Goal: Task Accomplishment & Management: Complete application form

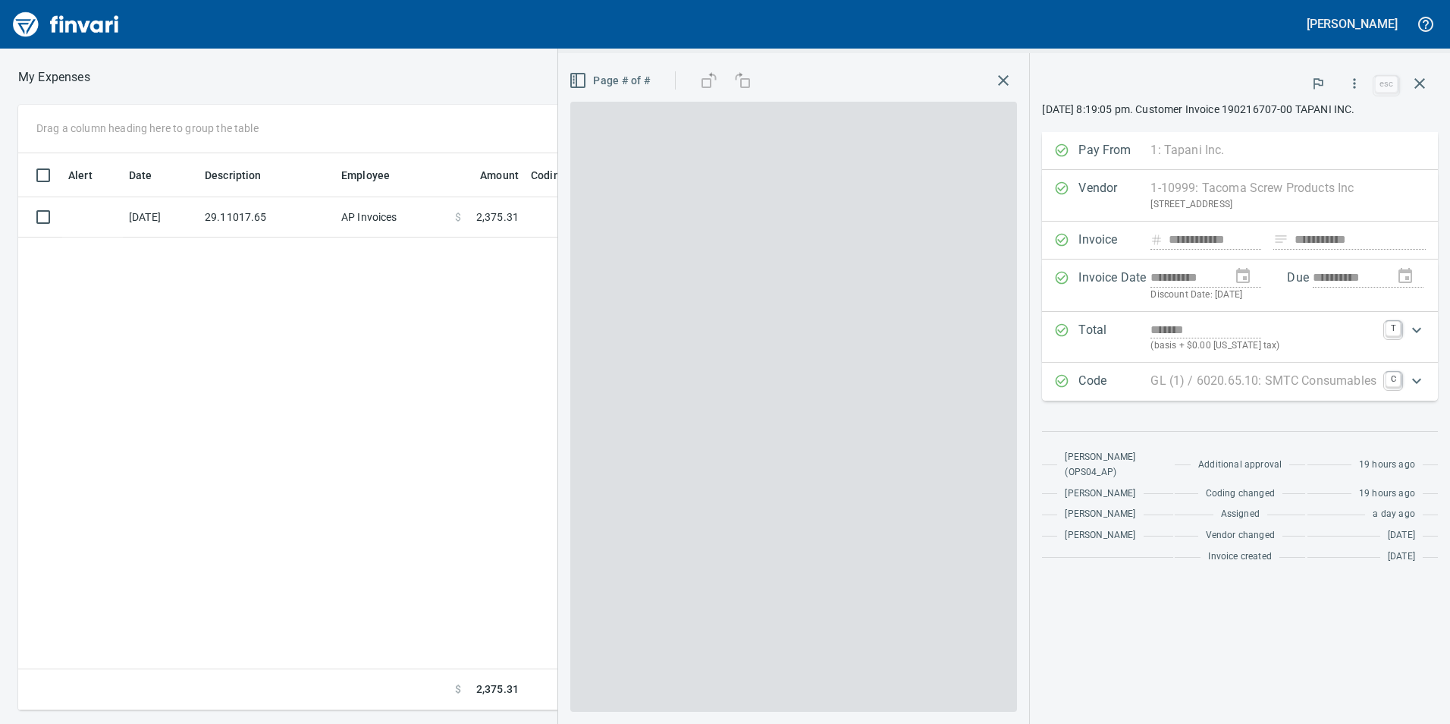
scroll to position [545, 1023]
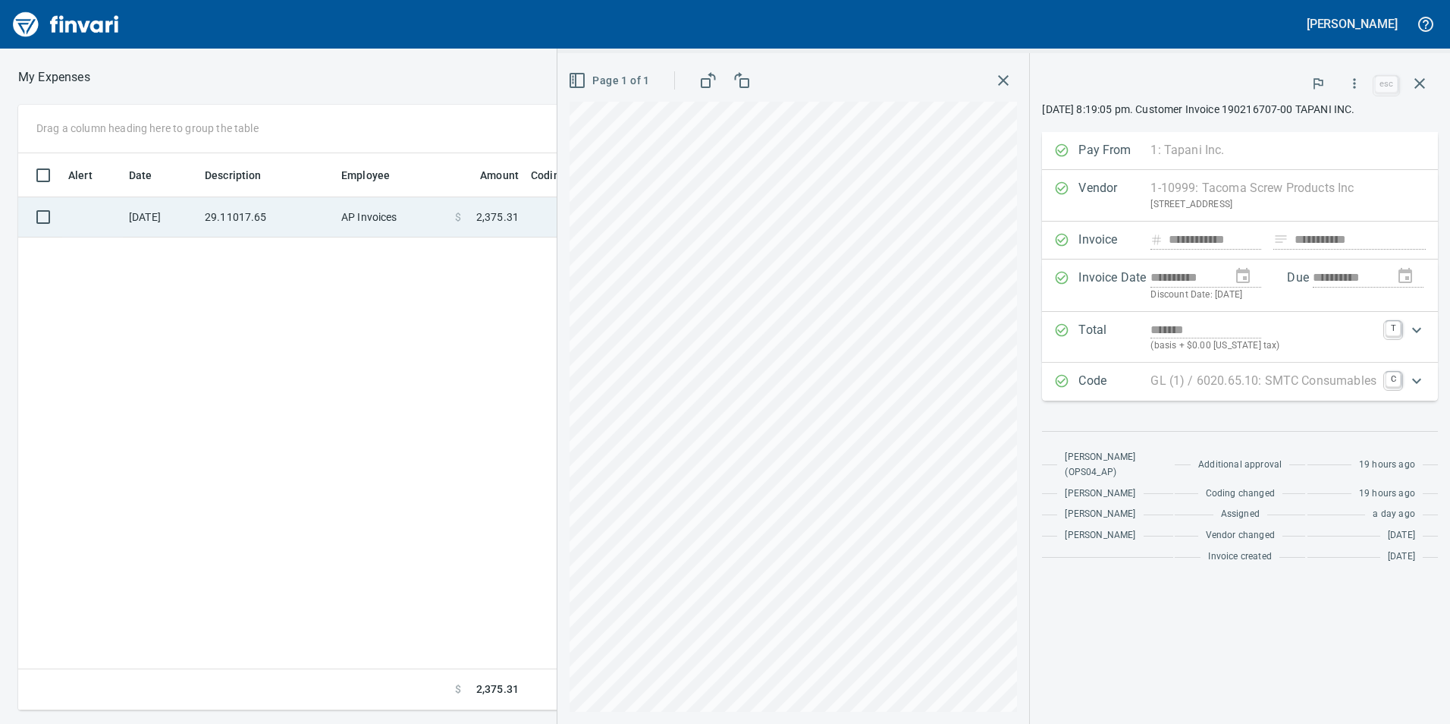
click at [242, 218] on td "29.11017.65" at bounding box center [267, 217] width 137 height 40
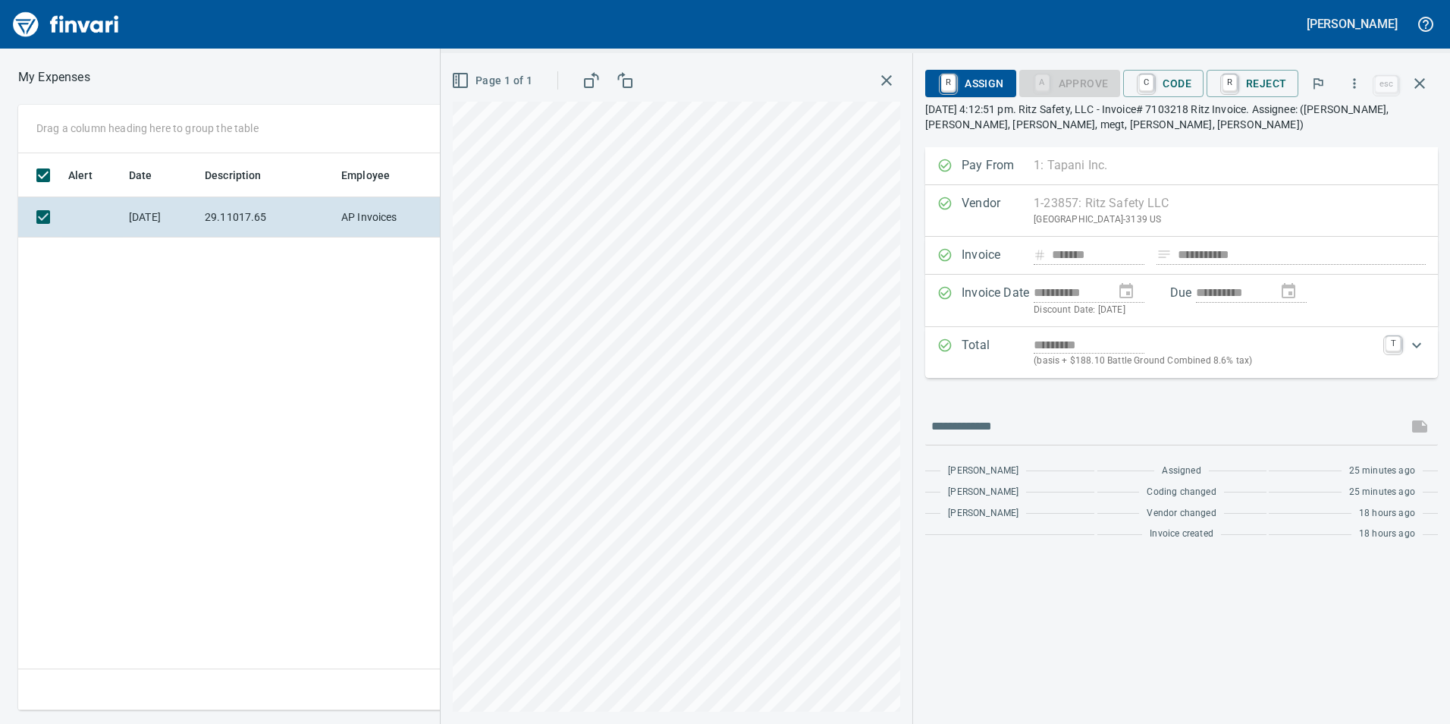
click at [1448, 72] on div "**********" at bounding box center [1181, 388] width 537 height 671
click at [1430, 77] on button "button" at bounding box center [1420, 83] width 36 height 36
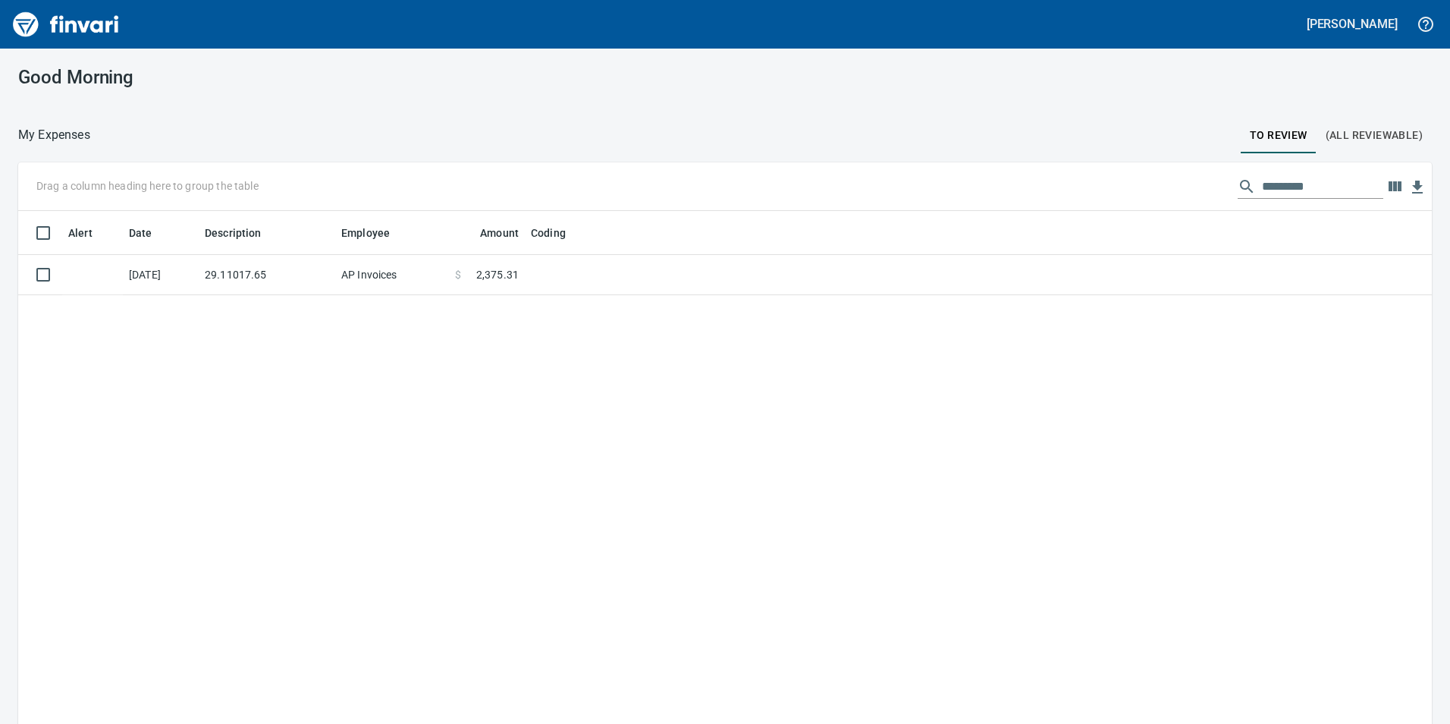
scroll to position [2, 2]
click at [432, 319] on td "AP Invoices" at bounding box center [392, 315] width 114 height 40
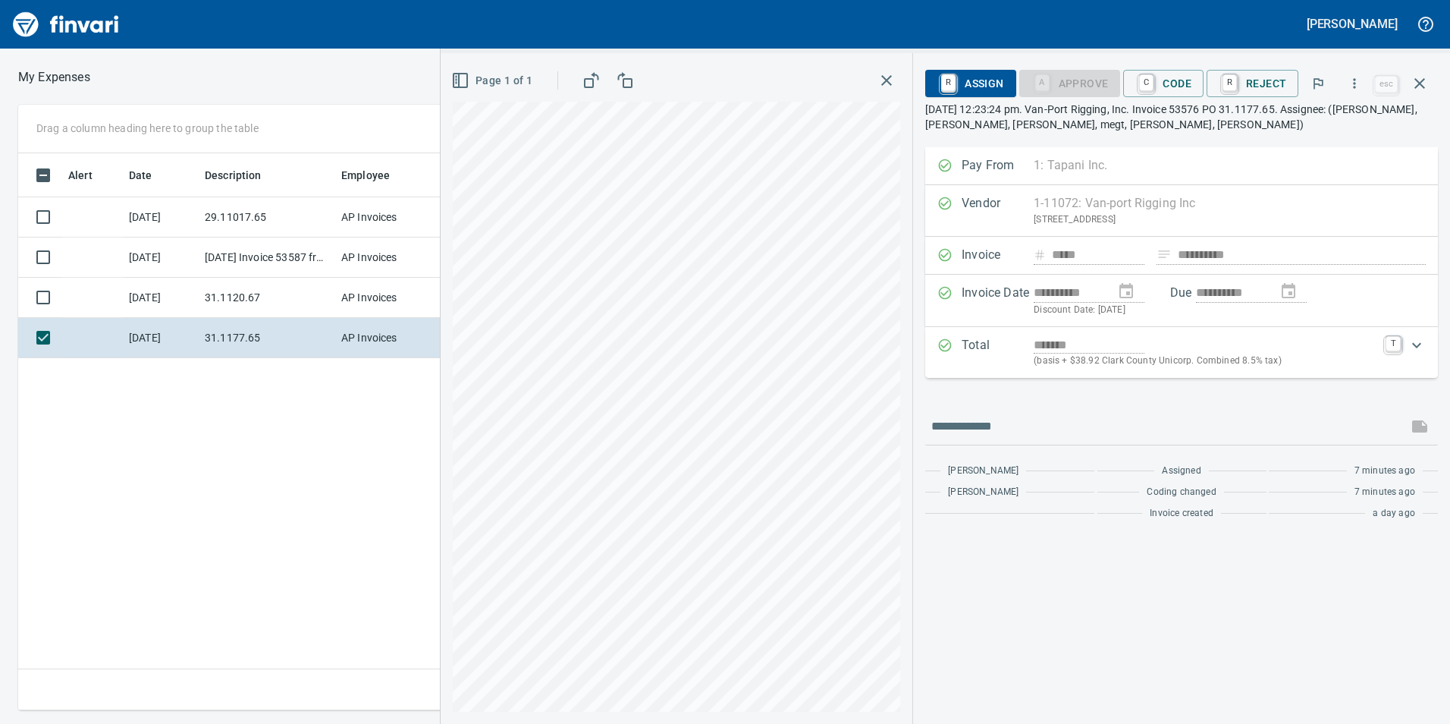
scroll to position [545, 1023]
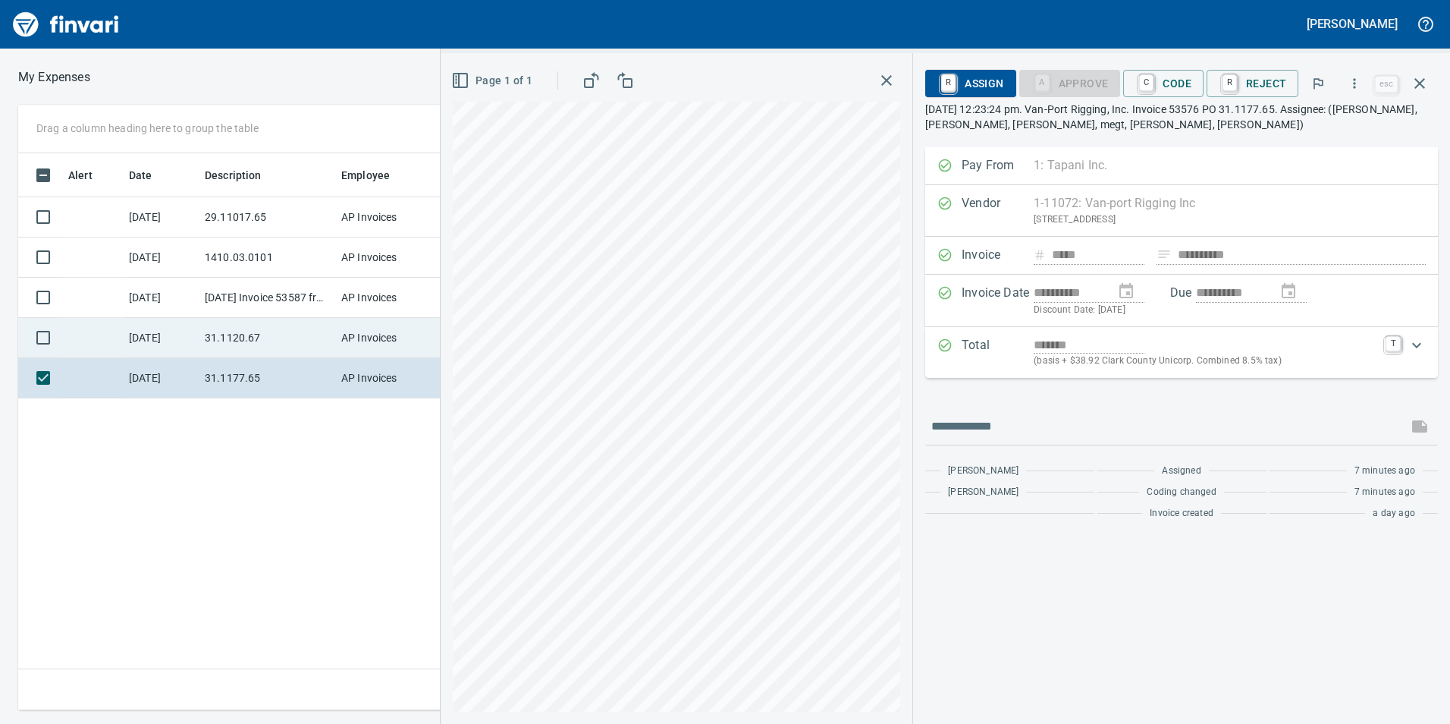
click at [311, 318] on td "31.1120.67" at bounding box center [267, 338] width 137 height 40
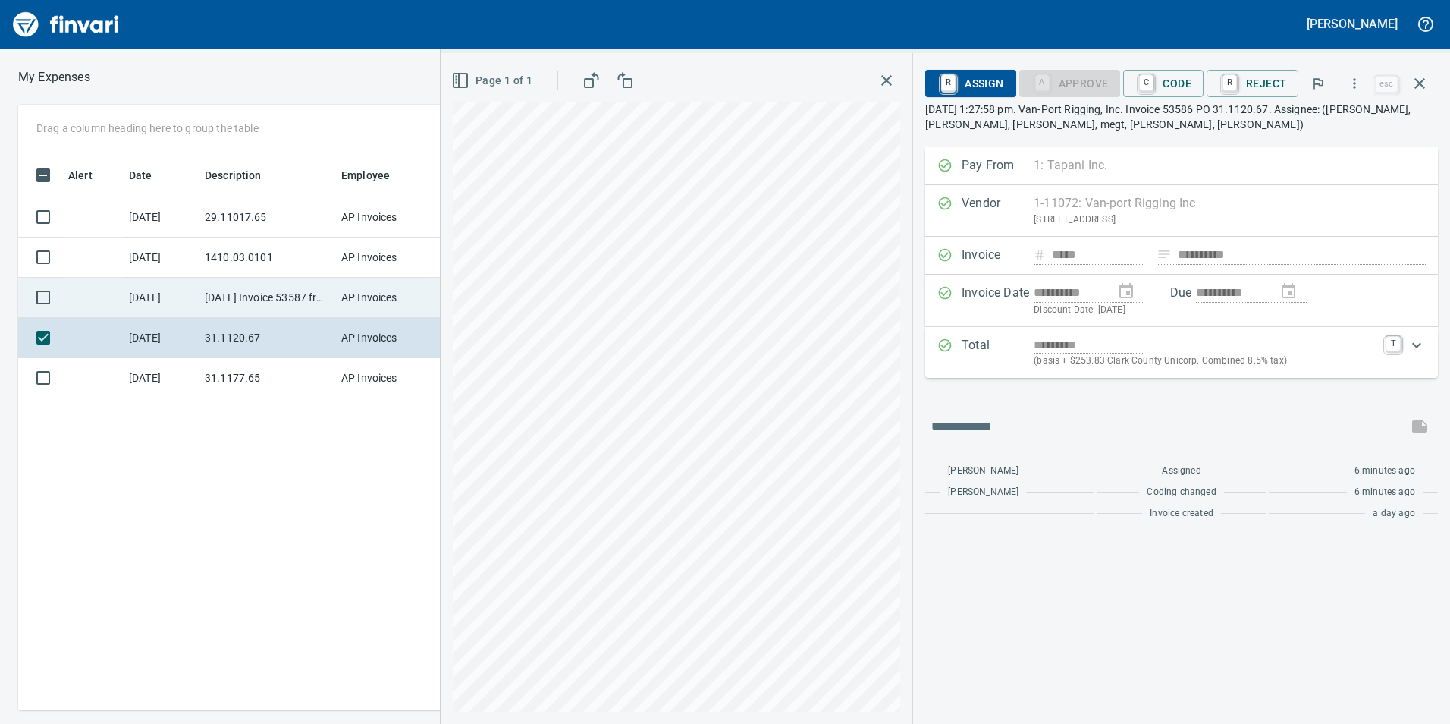
click at [260, 284] on td "9/16/2025 Invoice 53587 from Van-port Rigging Inc (1-11072)" at bounding box center [267, 298] width 137 height 40
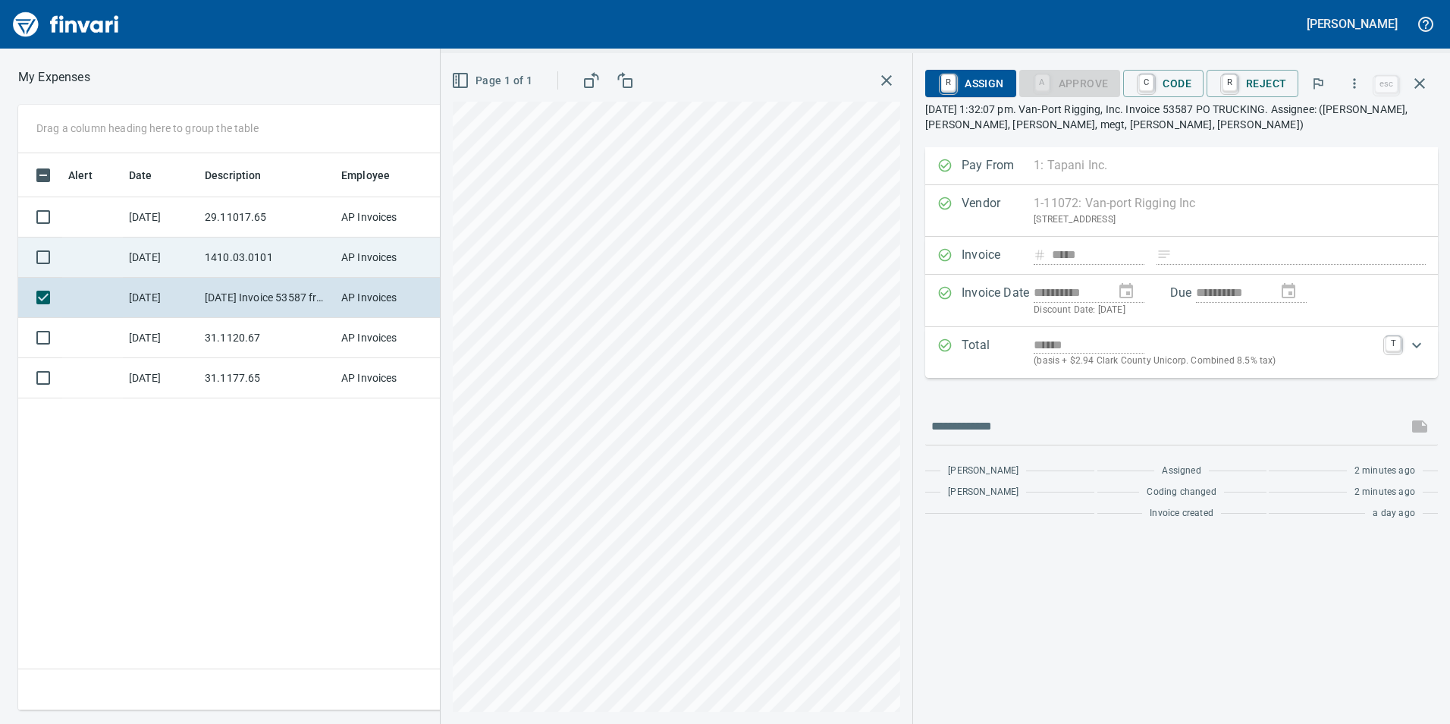
click at [278, 238] on td "1410.03.0101" at bounding box center [267, 257] width 137 height 40
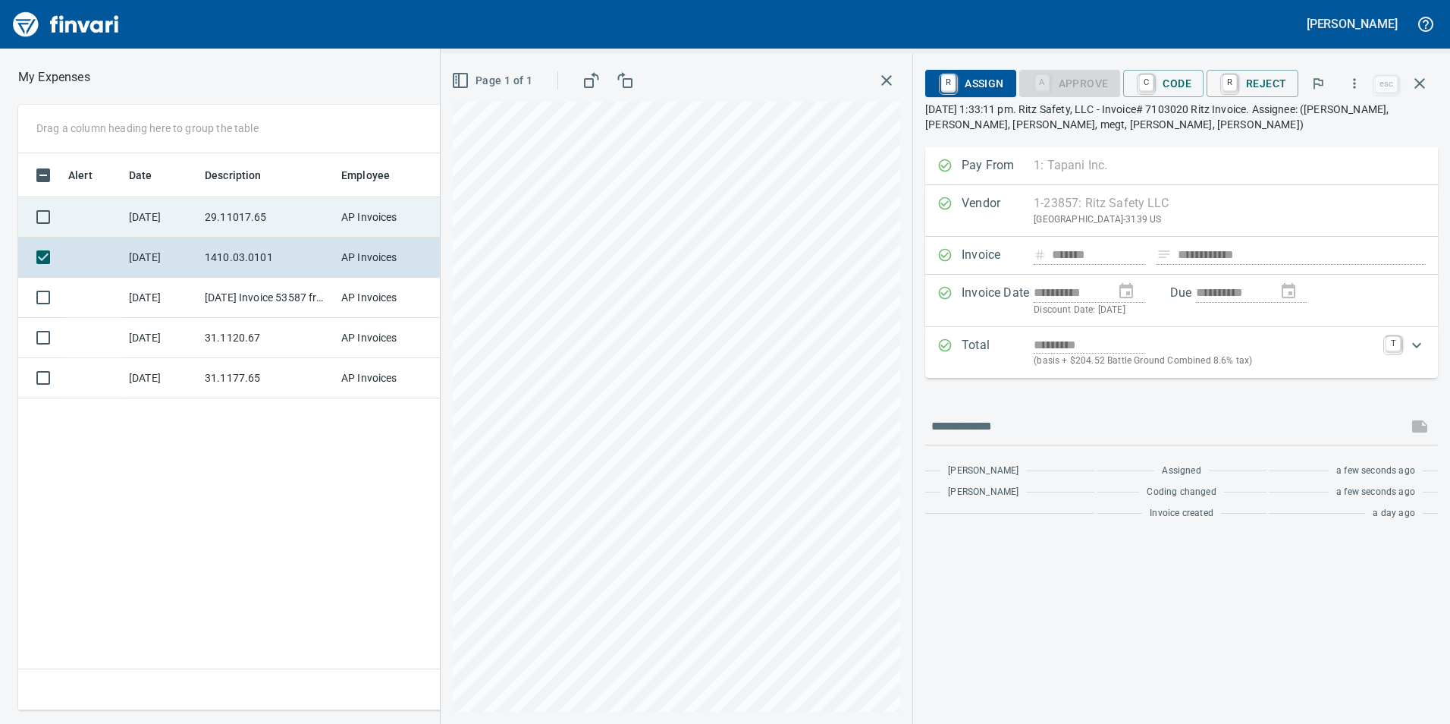
click at [181, 207] on td "[DATE]" at bounding box center [161, 217] width 76 height 40
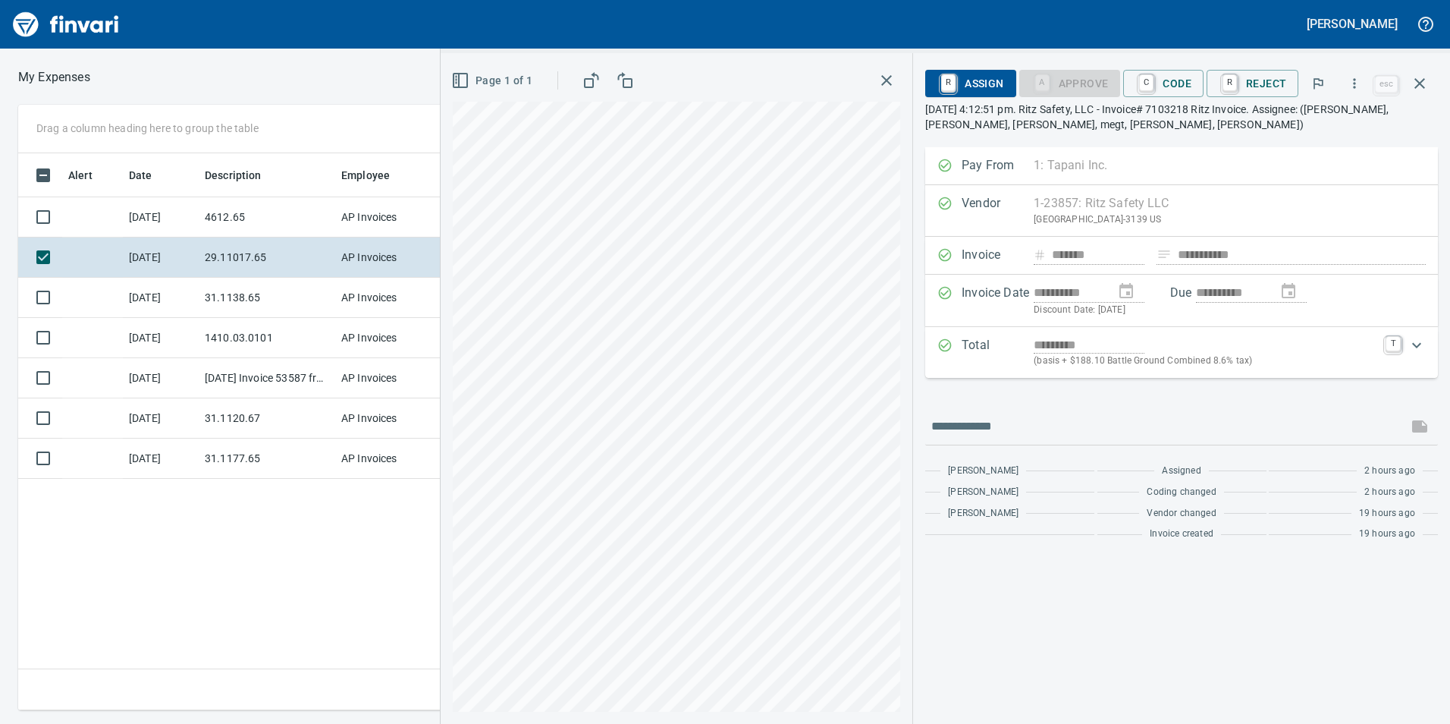
scroll to position [545, 1023]
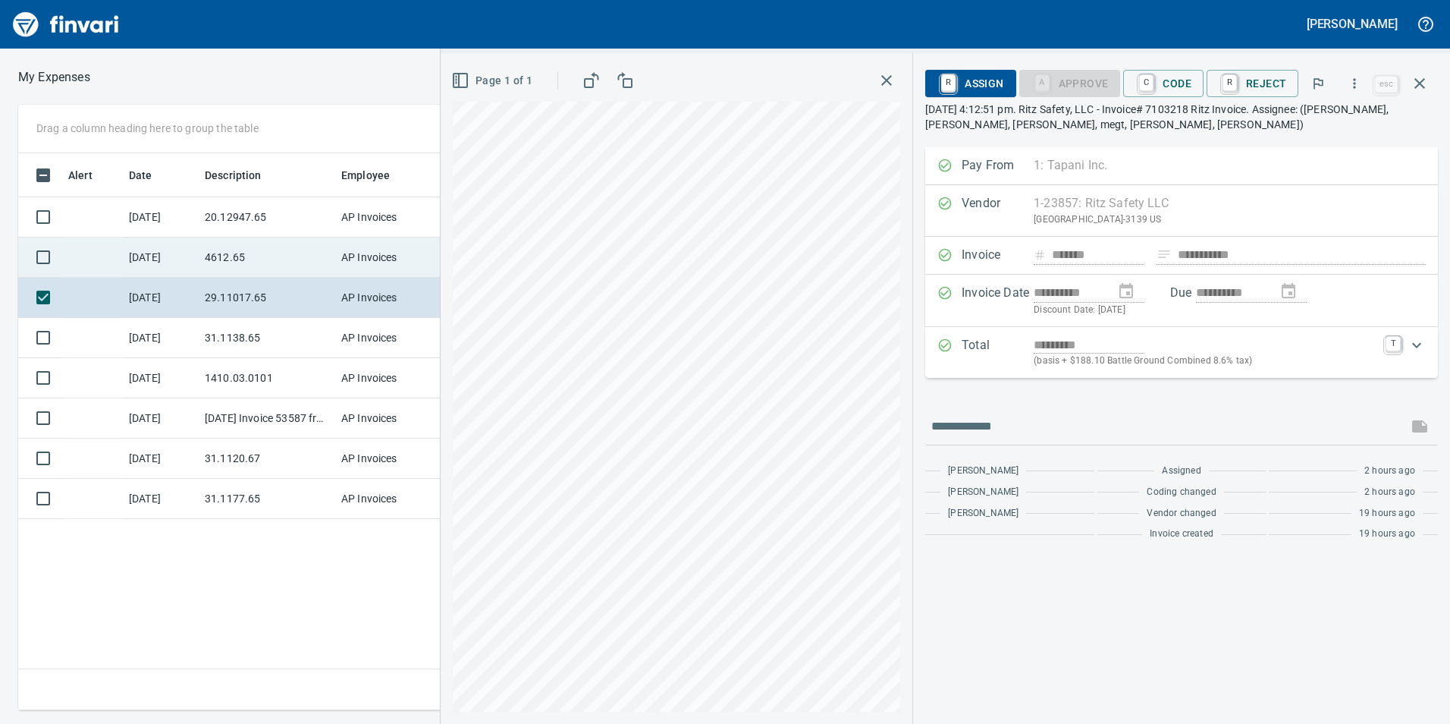
click at [181, 263] on td "9/17/2025" at bounding box center [161, 257] width 76 height 40
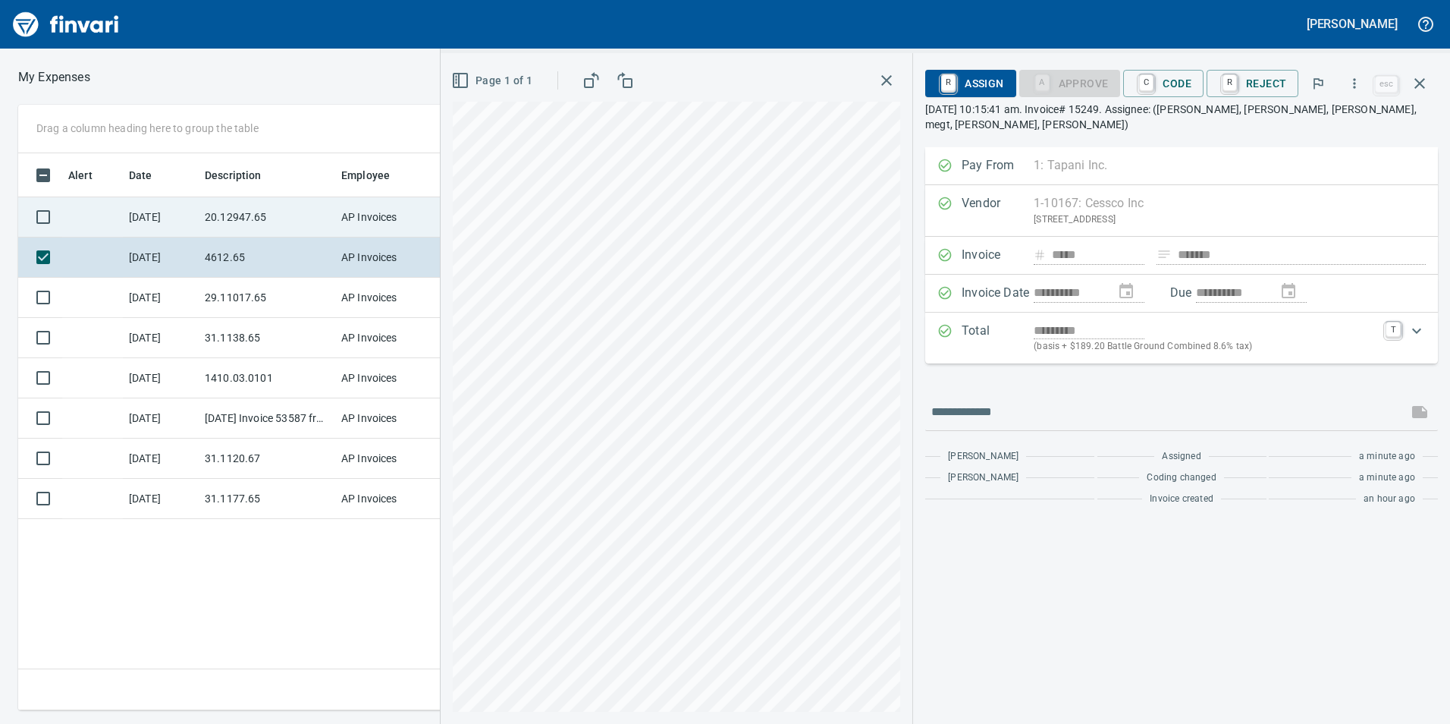
click at [228, 224] on td "20.12947.65" at bounding box center [267, 217] width 137 height 40
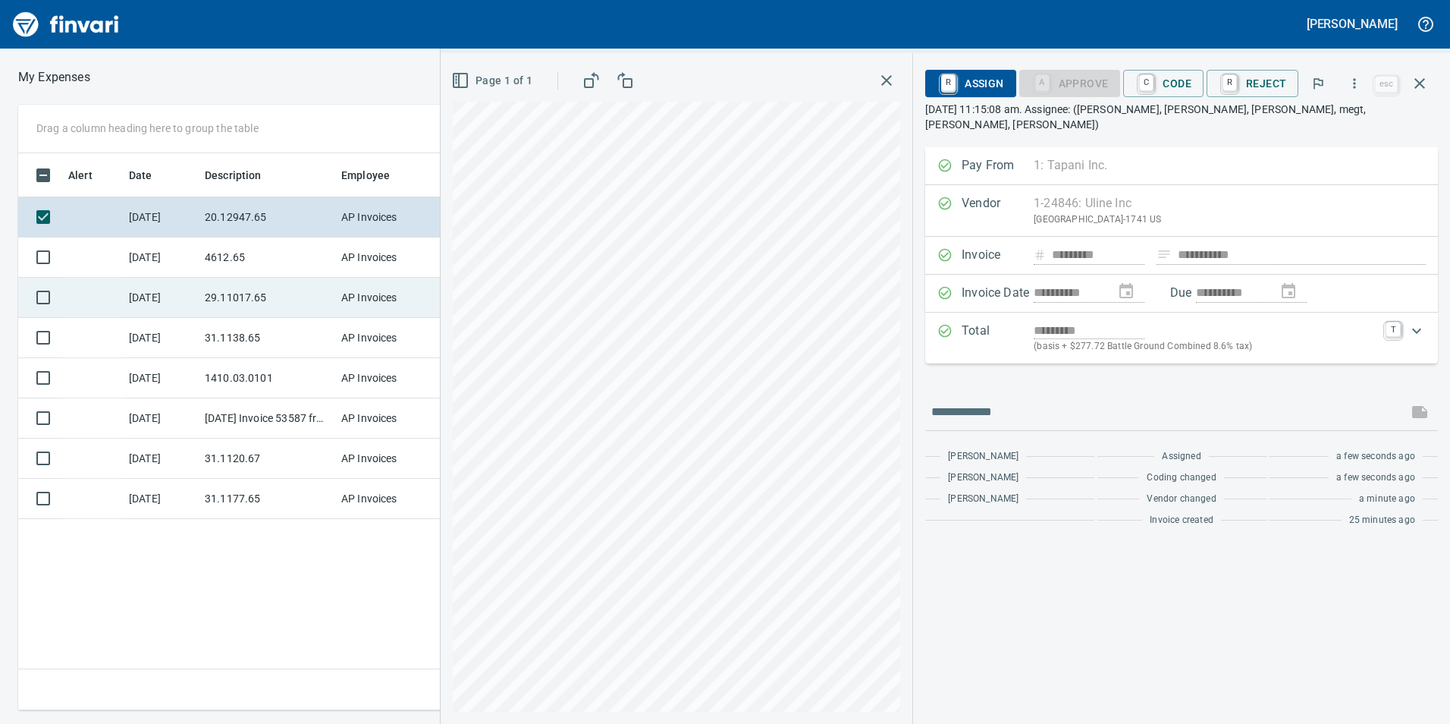
click at [228, 281] on td "29.11017.65" at bounding box center [267, 298] width 137 height 40
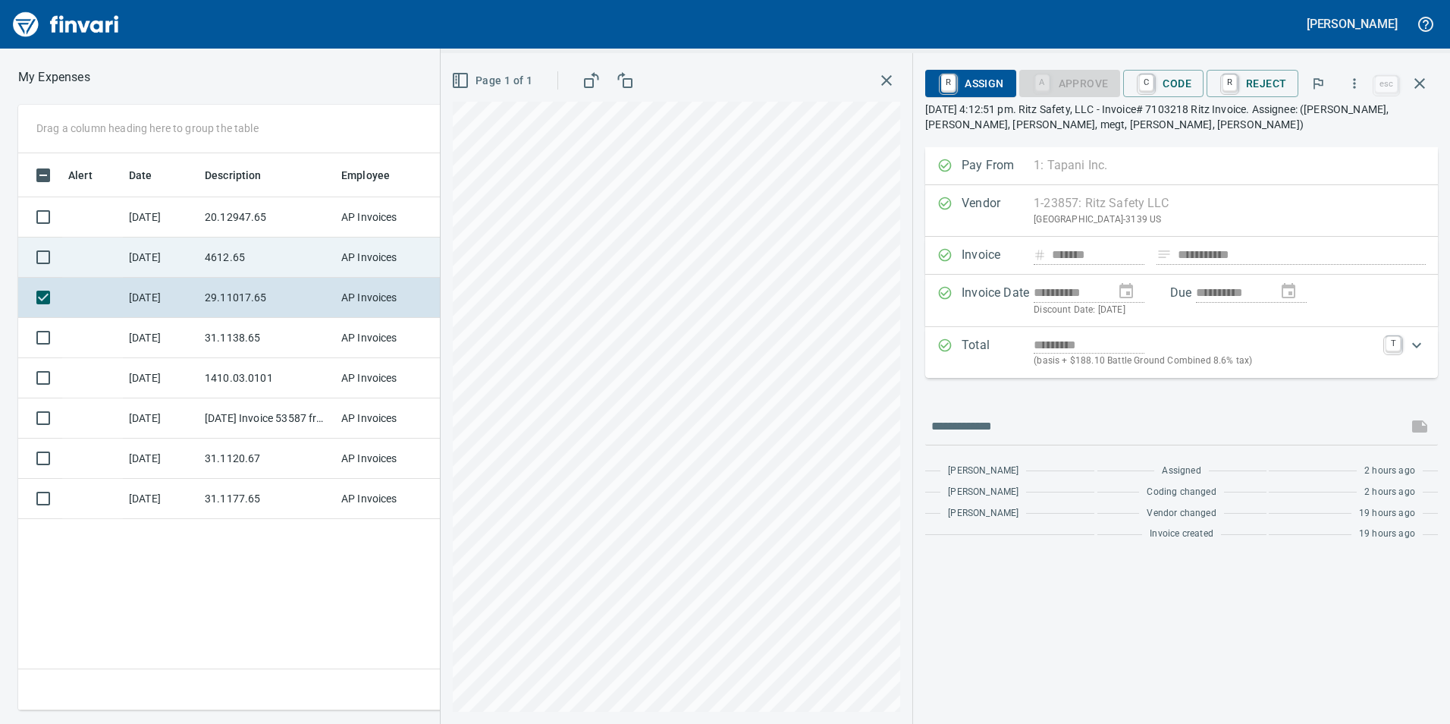
click at [222, 269] on td "4612.65" at bounding box center [267, 257] width 137 height 40
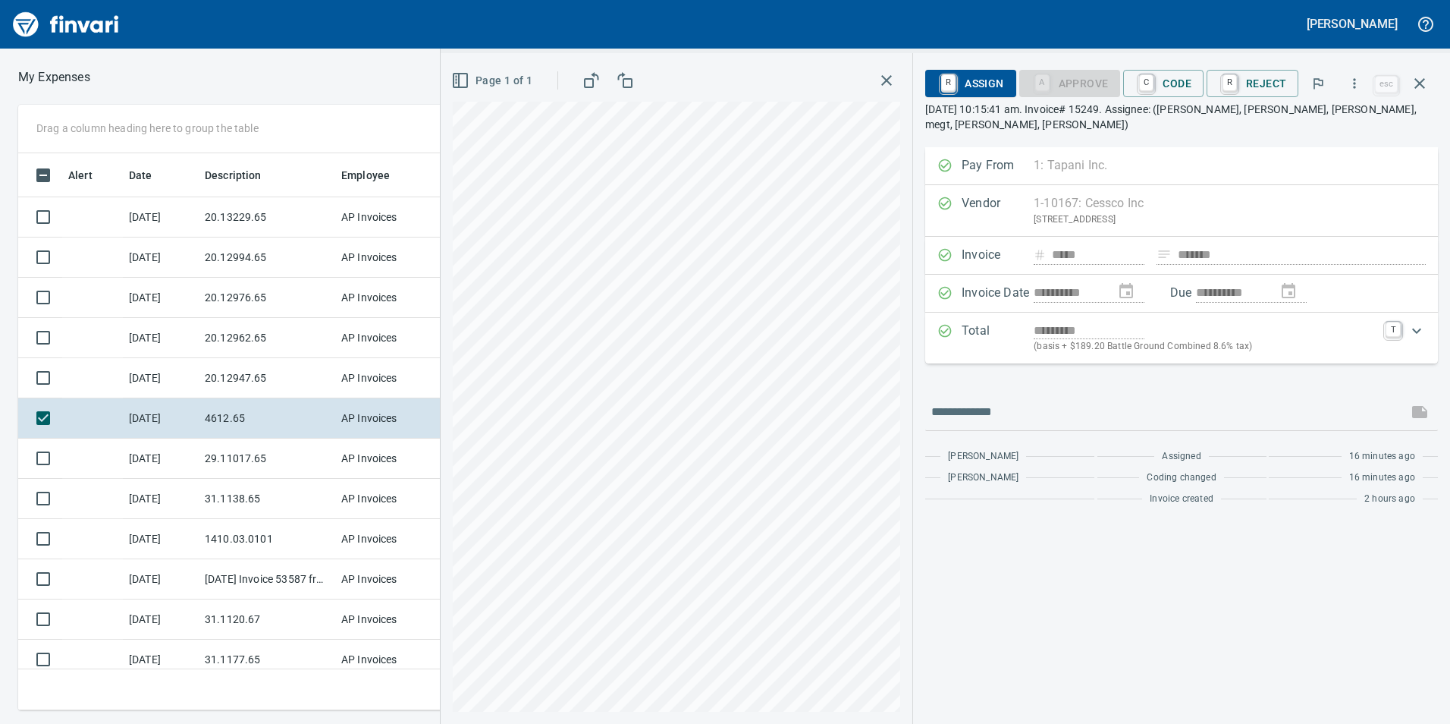
scroll to position [545, 1012]
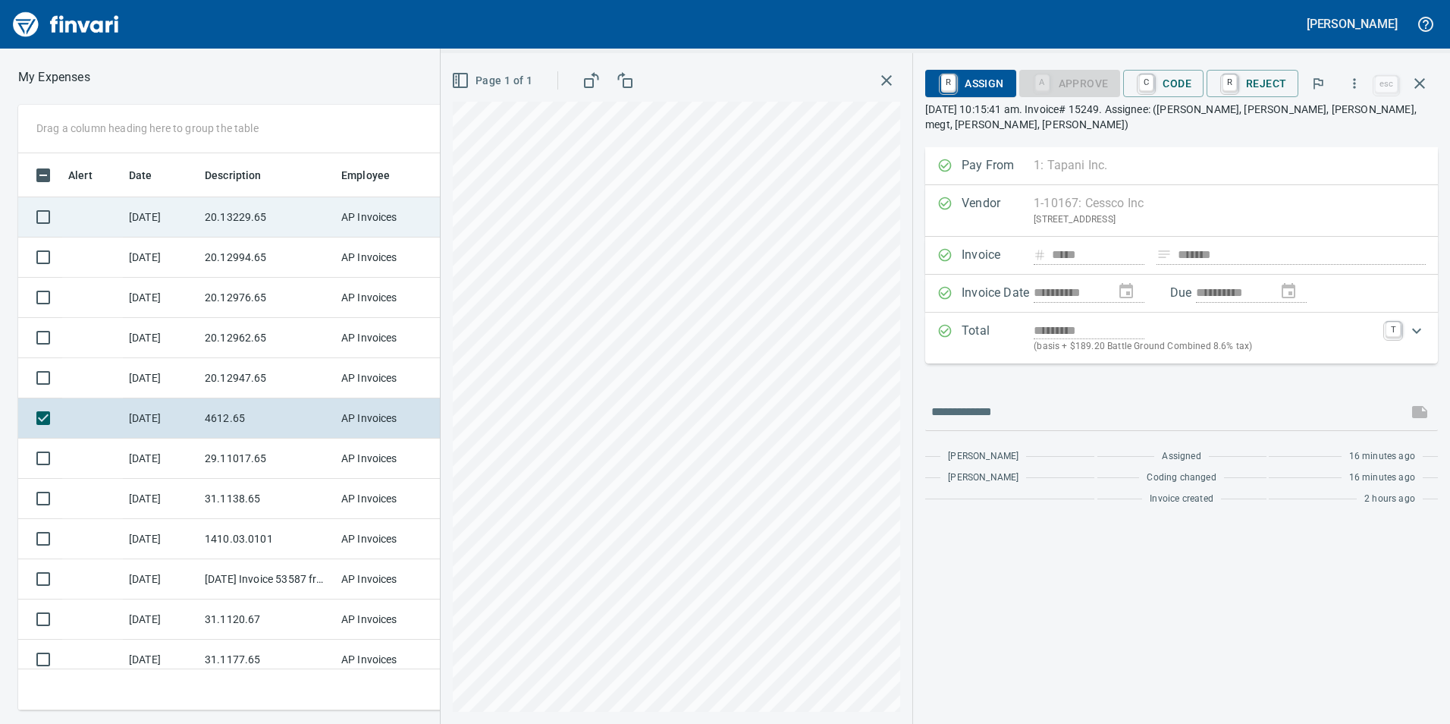
click at [228, 207] on td "20.13229.65" at bounding box center [267, 217] width 137 height 40
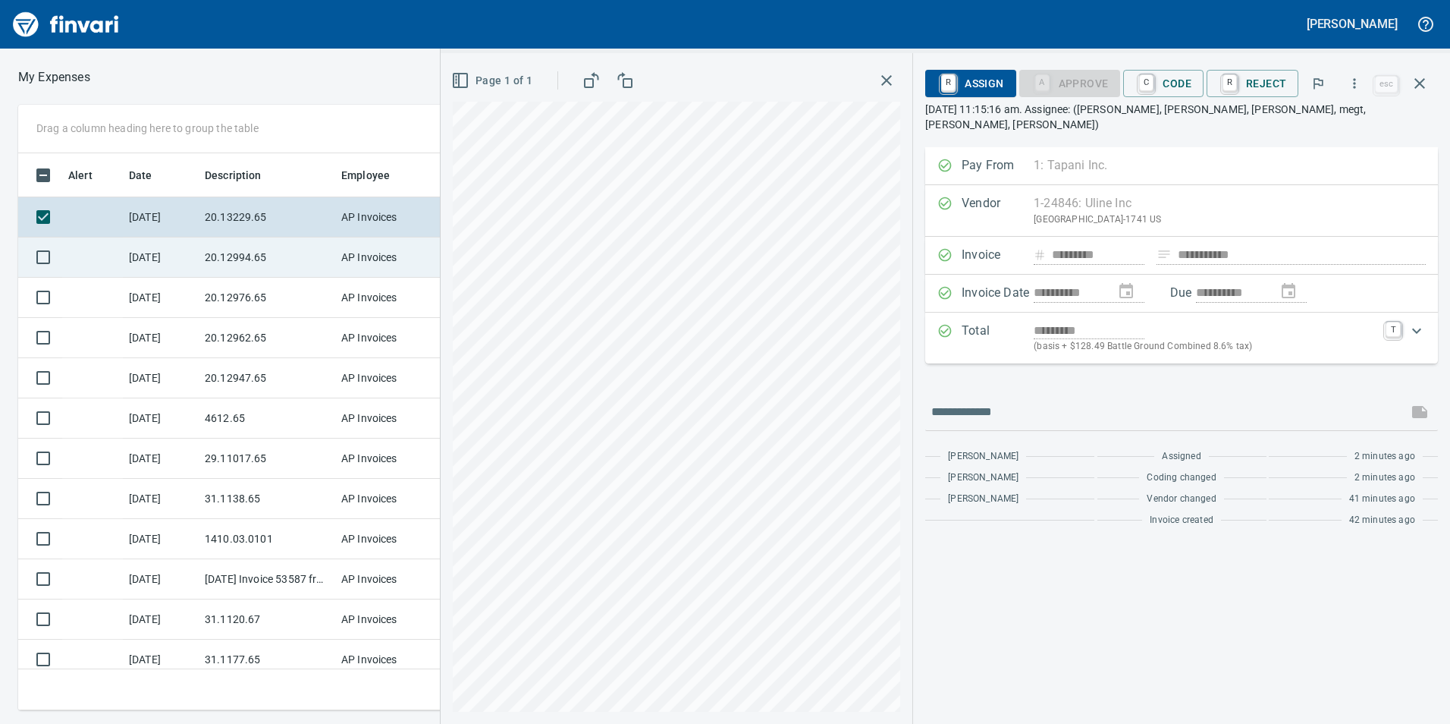
click at [266, 252] on td "20.12994.65" at bounding box center [267, 257] width 137 height 40
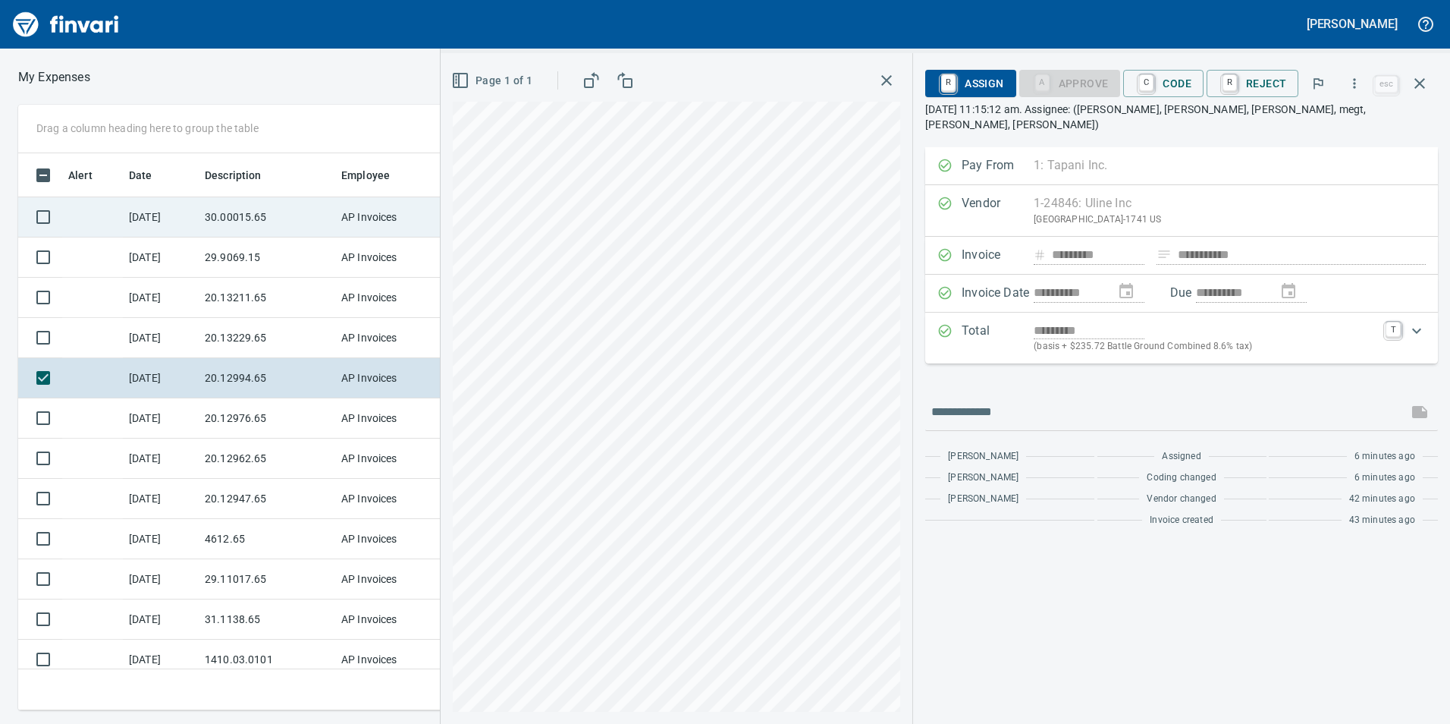
click at [304, 214] on td "30.00015.65" at bounding box center [267, 217] width 137 height 40
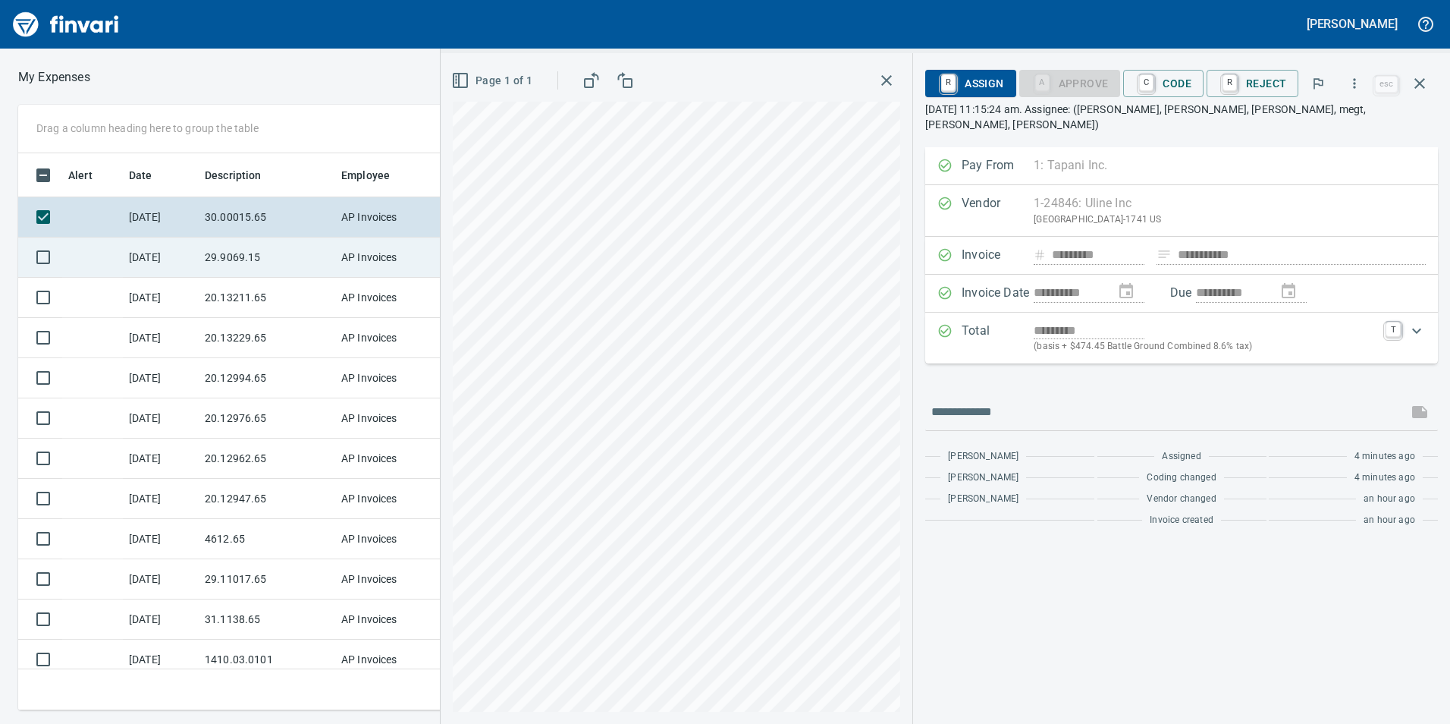
click at [297, 241] on td "29.9069.15" at bounding box center [267, 257] width 137 height 40
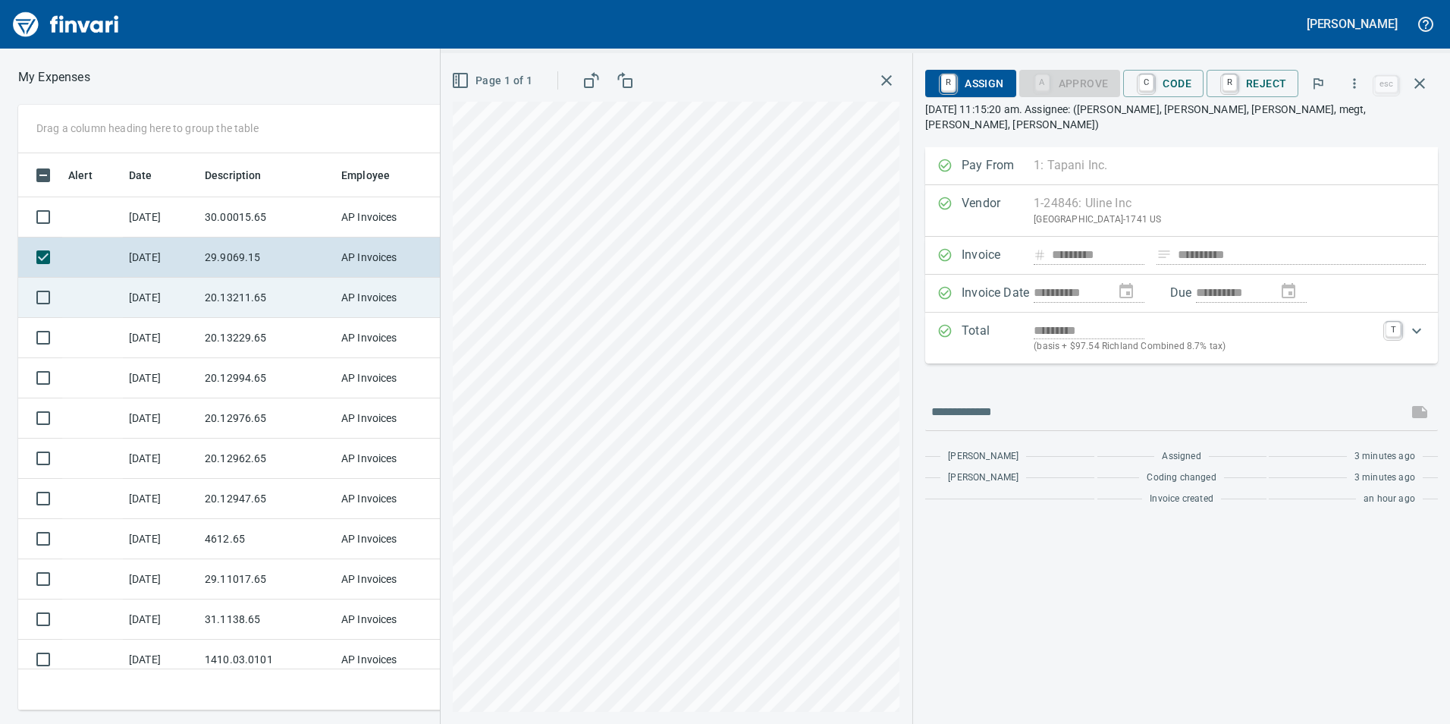
click at [295, 284] on td "20.13211.65" at bounding box center [267, 298] width 137 height 40
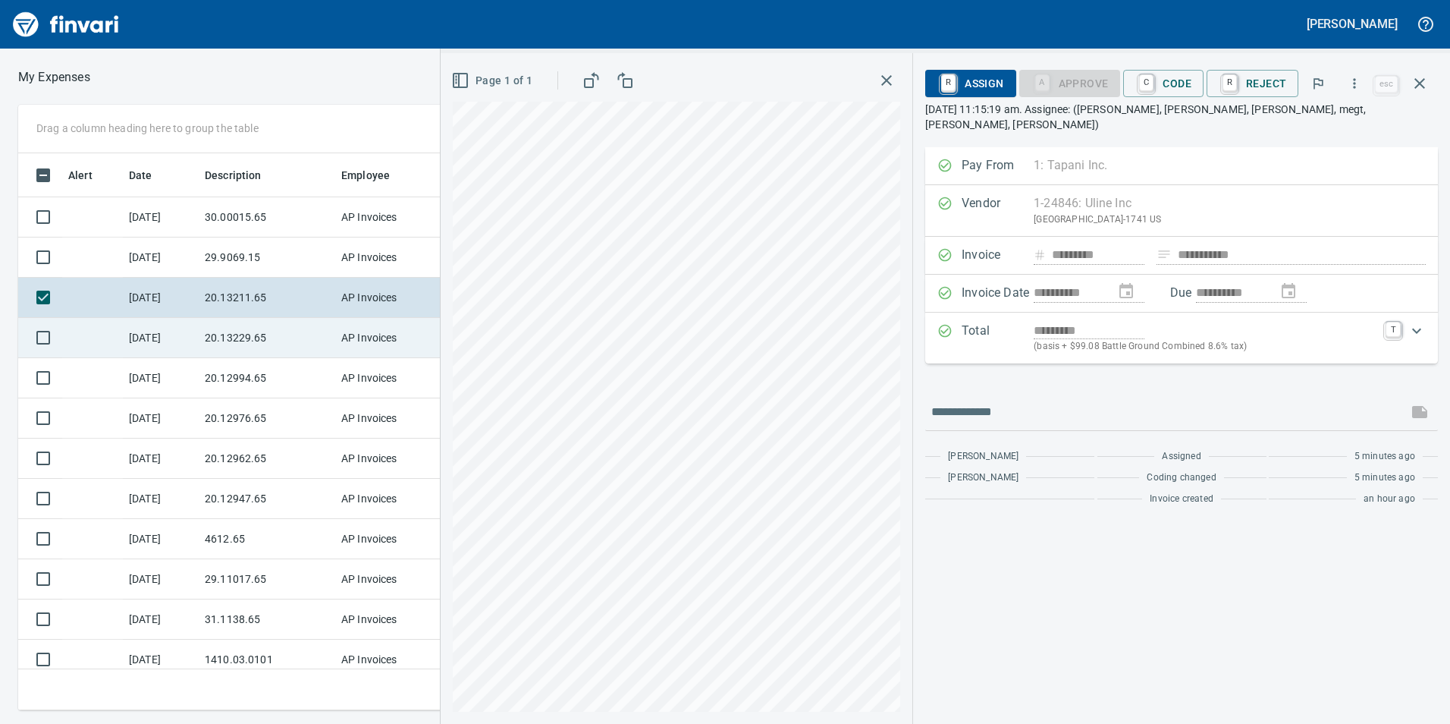
click at [271, 355] on td "20.13229.65" at bounding box center [267, 338] width 137 height 40
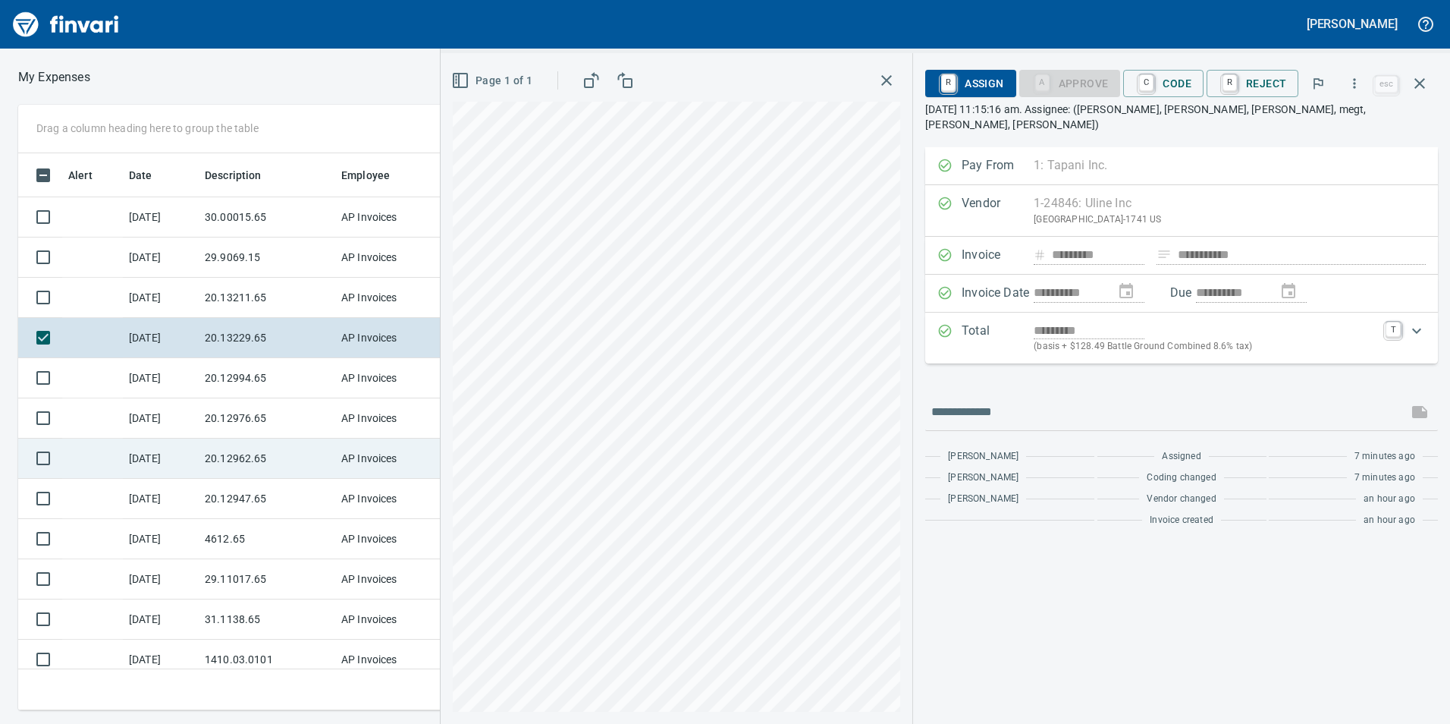
drag, startPoint x: 256, startPoint y: 390, endPoint x: 259, endPoint y: 438, distance: 48.6
click at [258, 392] on td "20.12994.65" at bounding box center [267, 378] width 137 height 40
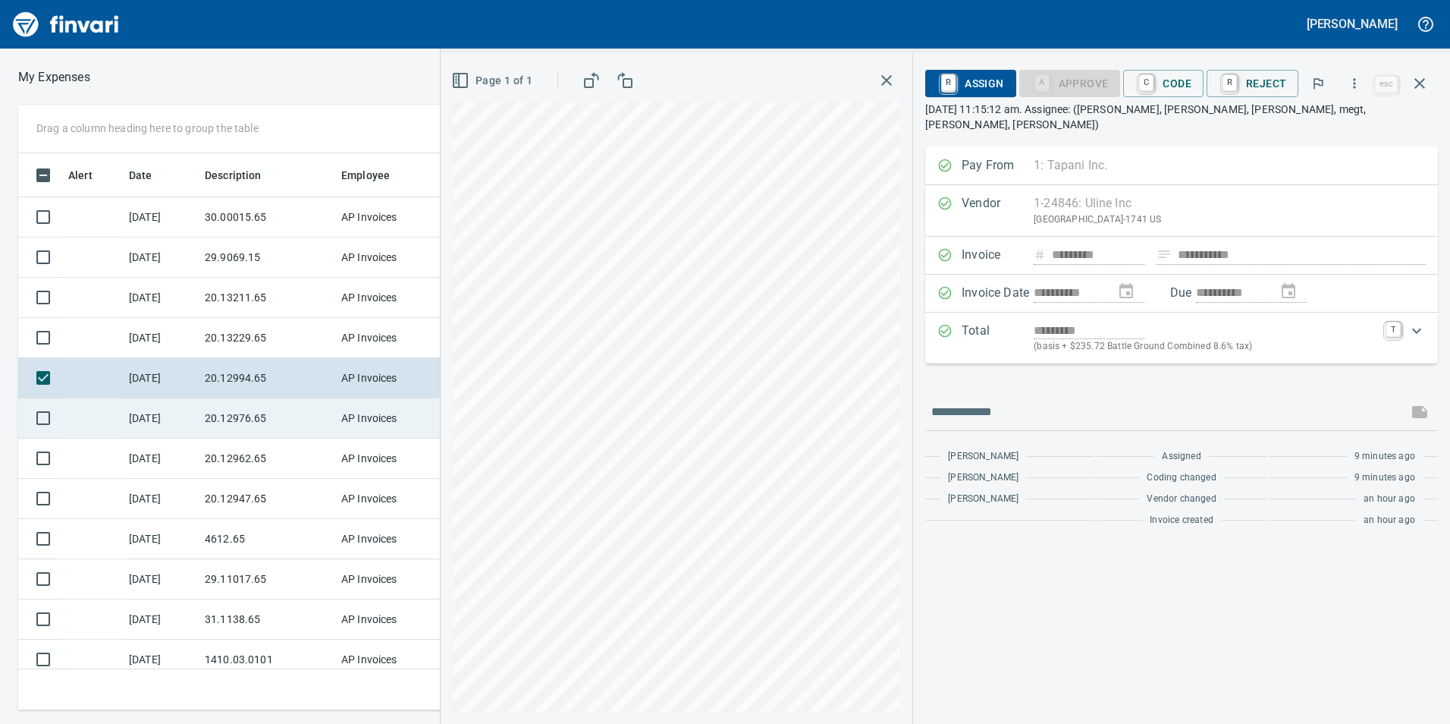
click at [264, 418] on td "20.12976.65" at bounding box center [267, 418] width 137 height 40
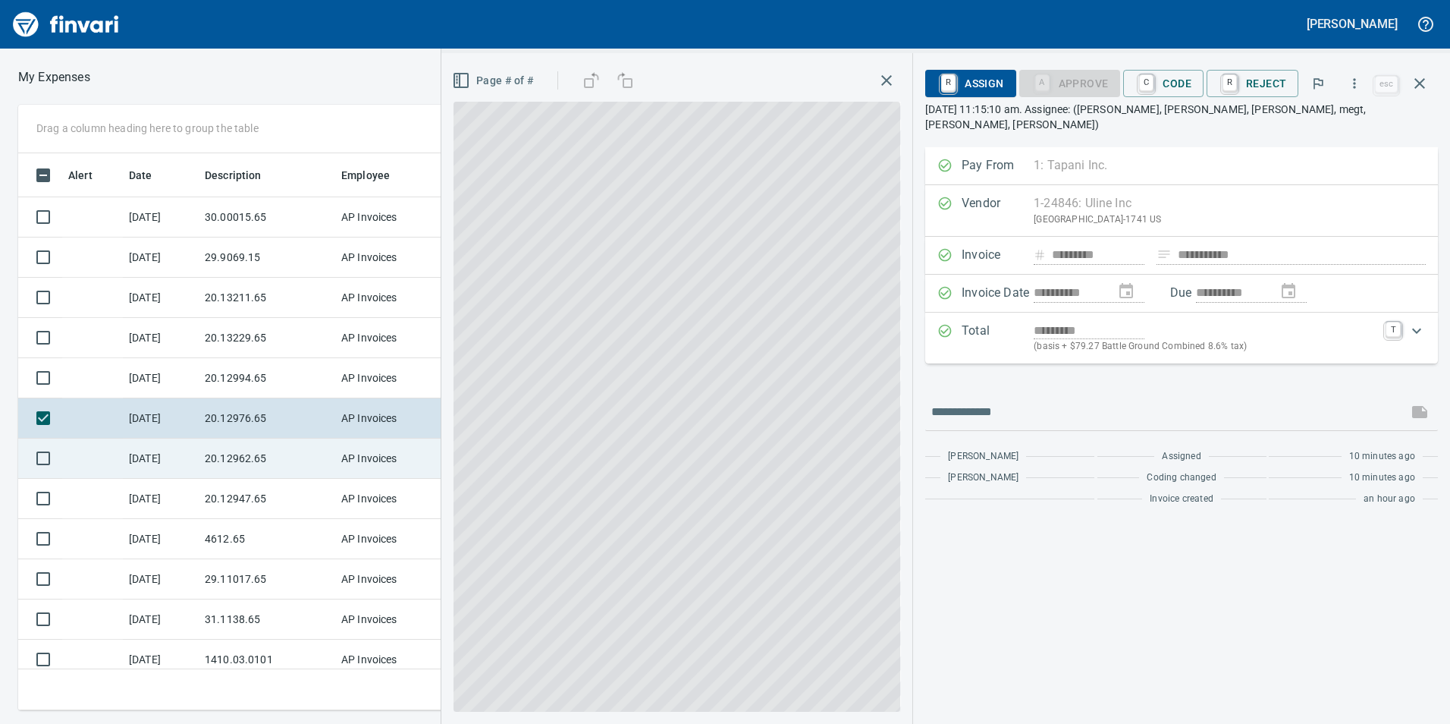
click at [262, 466] on td "20.12962.65" at bounding box center [267, 458] width 137 height 40
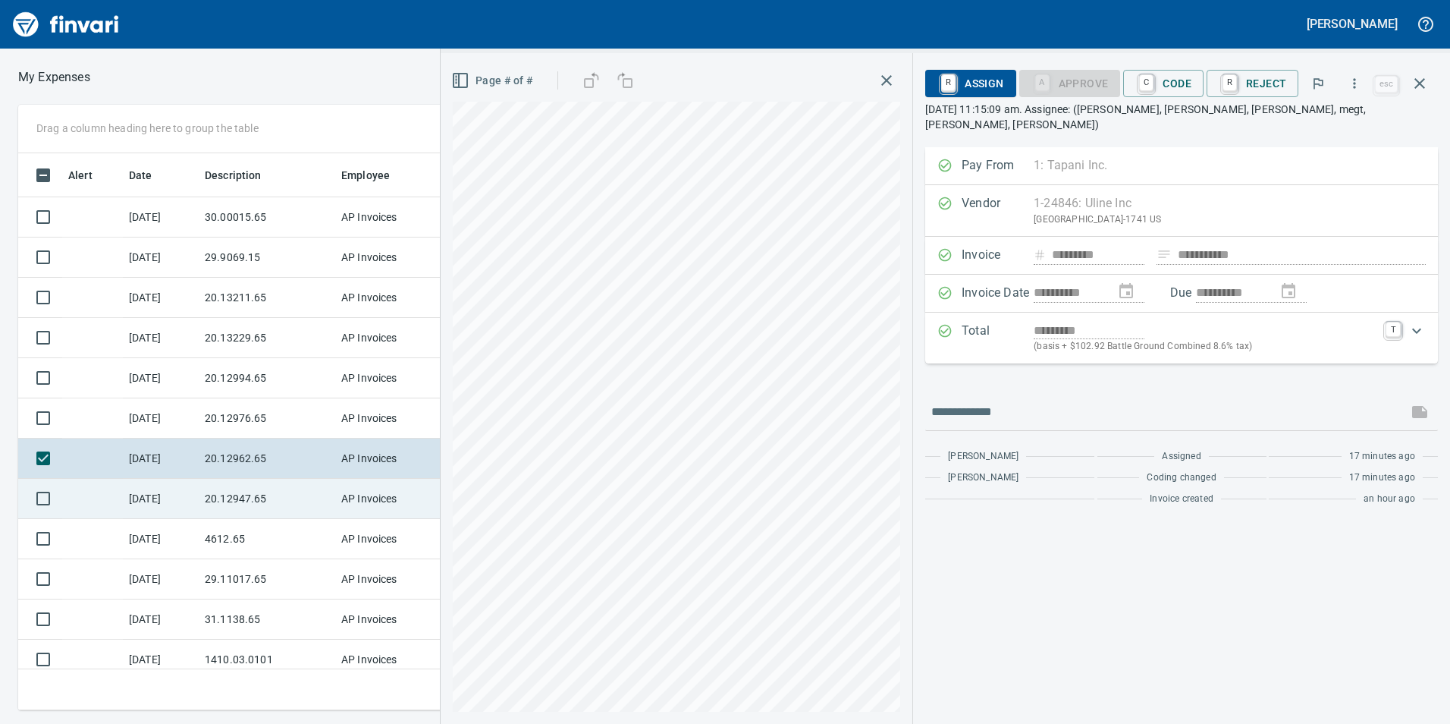
click at [265, 506] on td "20.12947.65" at bounding box center [267, 499] width 137 height 40
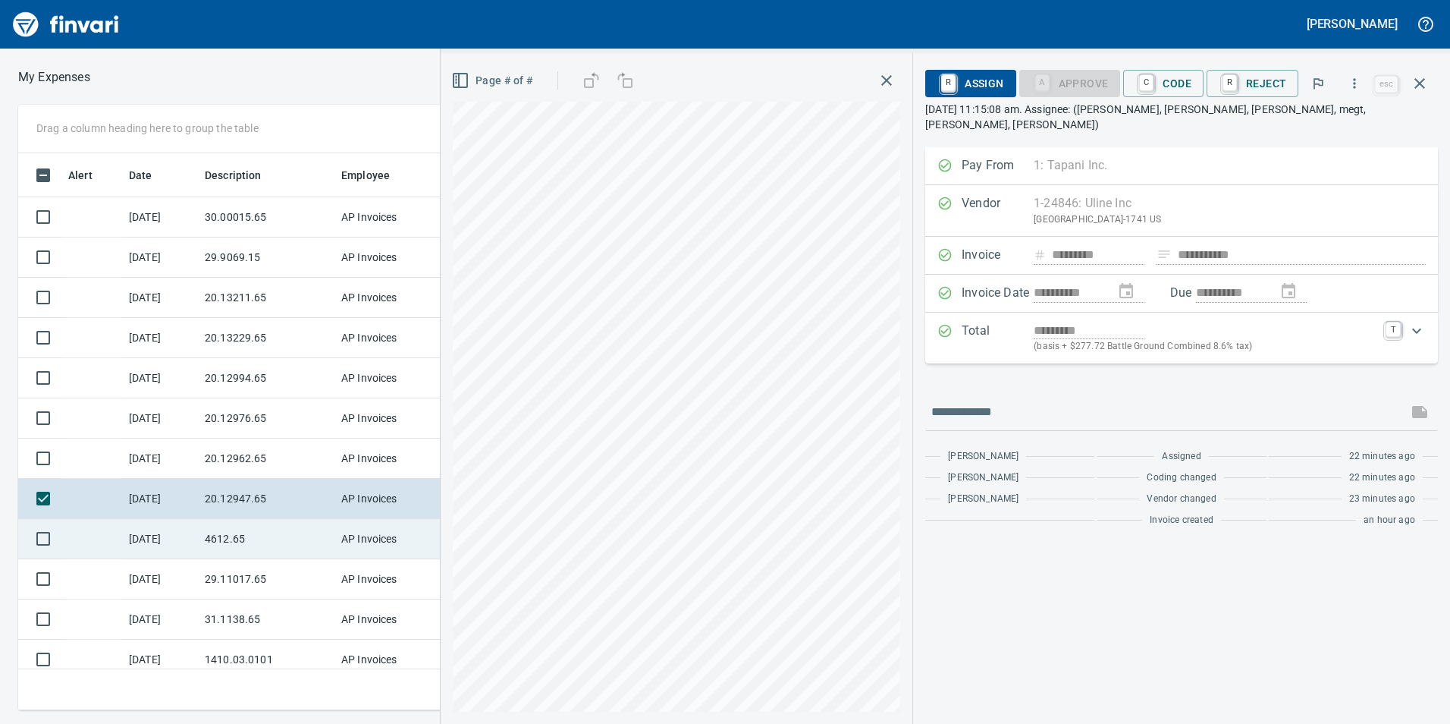
click at [272, 530] on td "4612.65" at bounding box center [267, 539] width 137 height 40
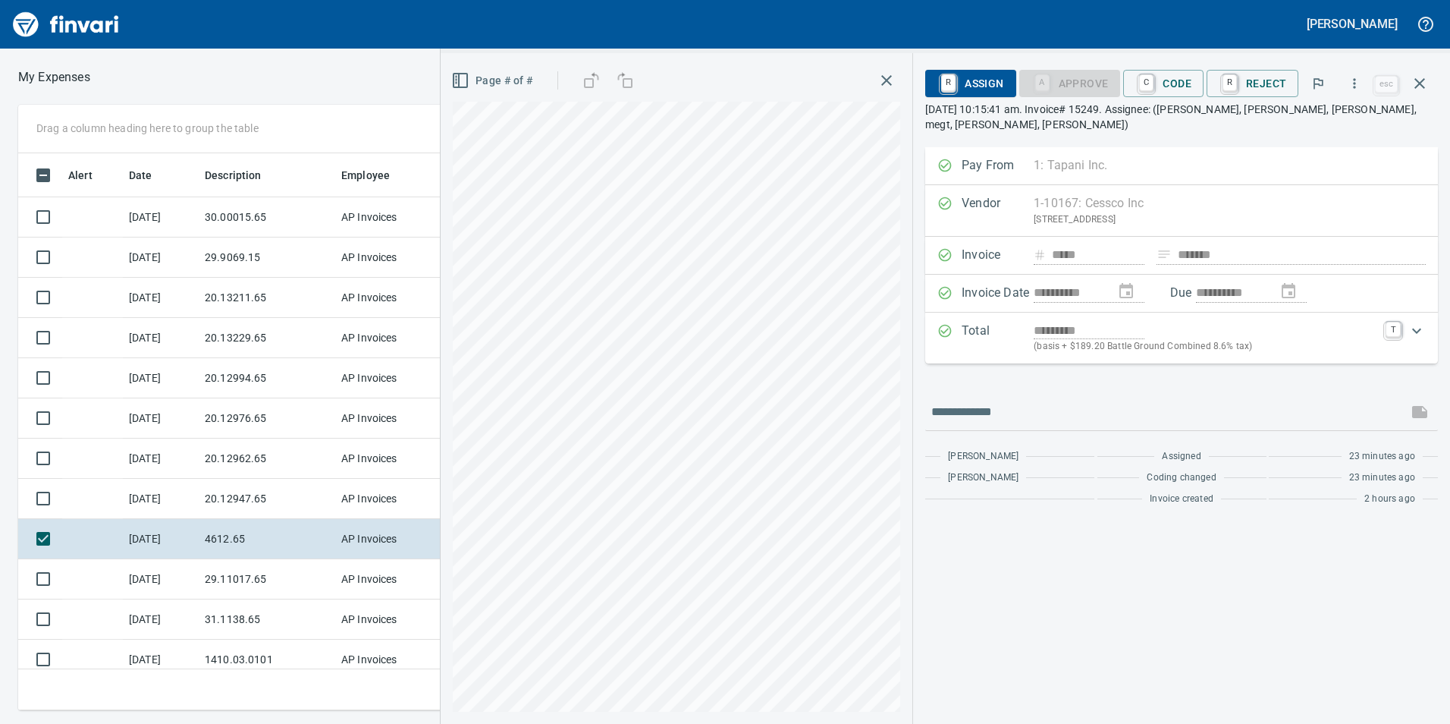
click at [1207, 71] on div "A Approve C Code R Reject" at bounding box center [1159, 83] width 280 height 27
click at [1181, 80] on span "C Code" at bounding box center [1164, 84] width 56 height 26
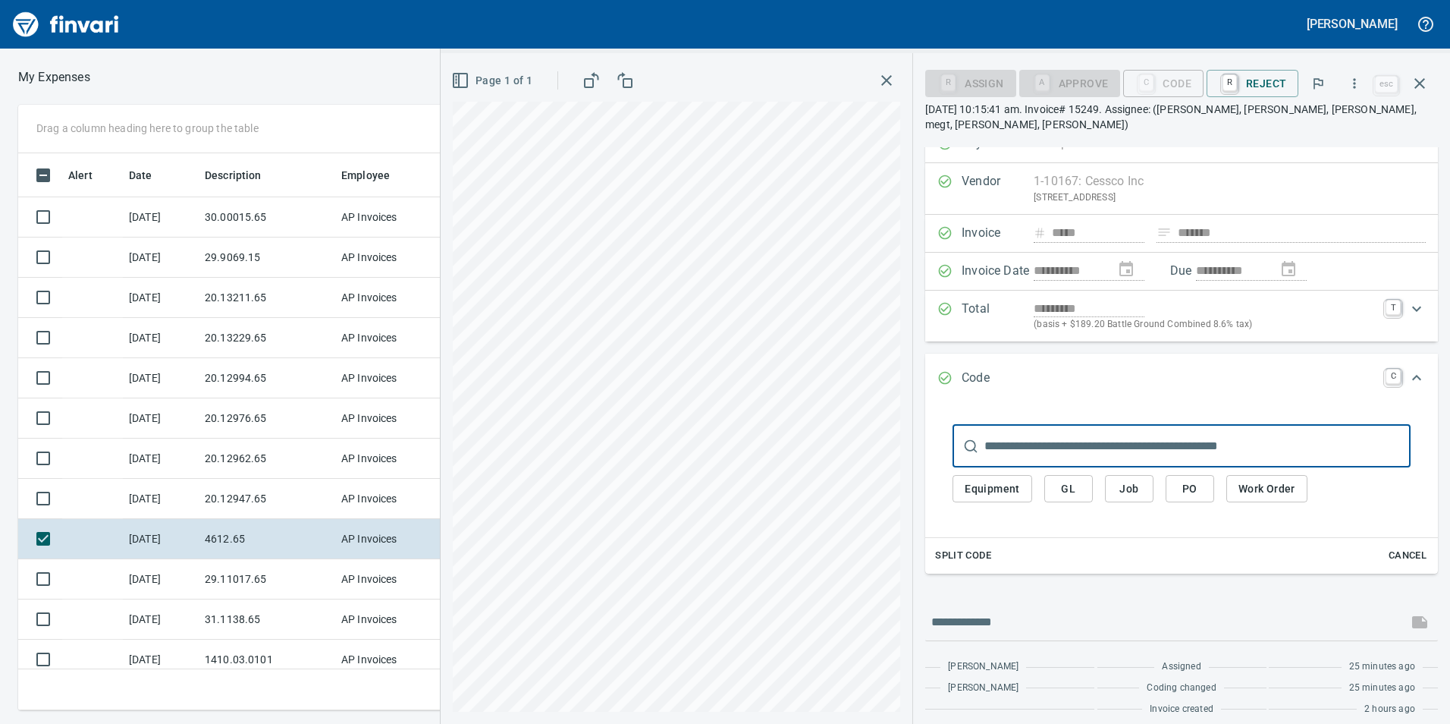
scroll to position [33, 0]
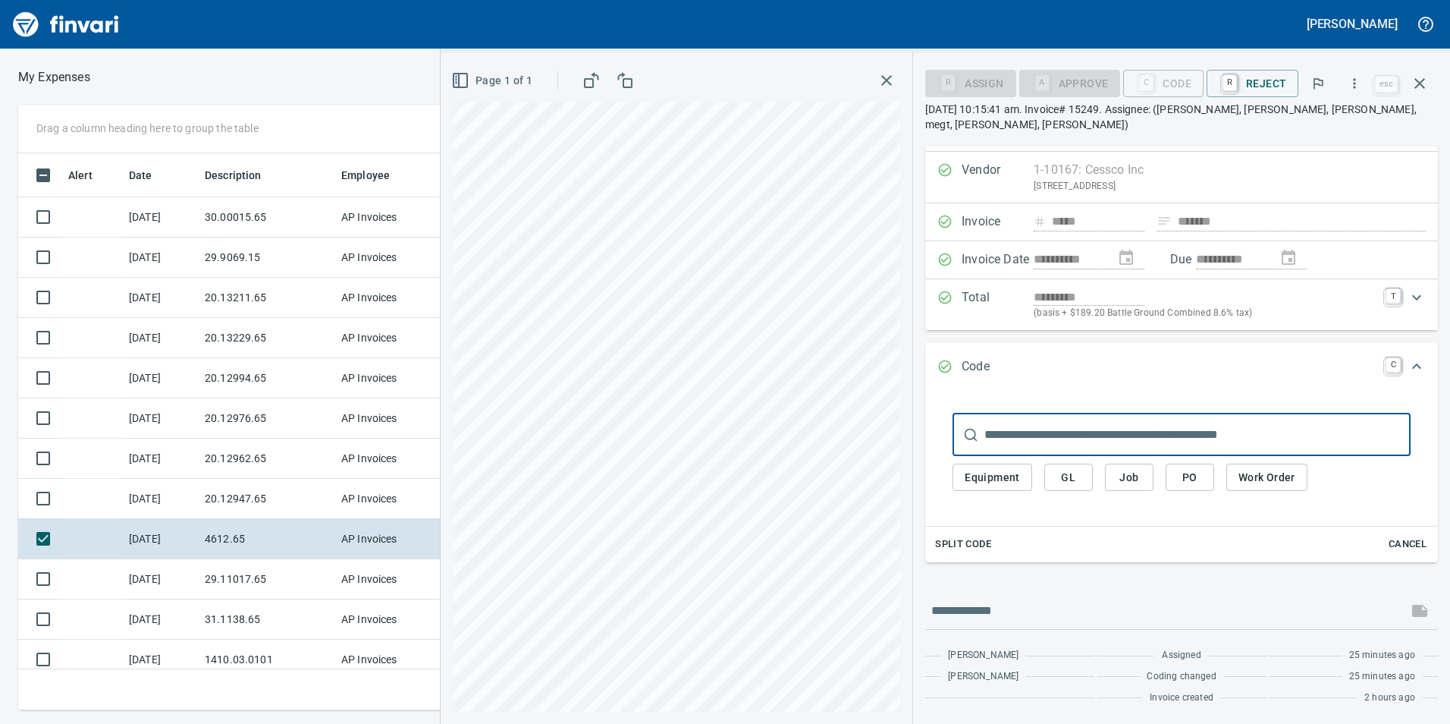
click at [1138, 471] on span "Job" at bounding box center [1129, 477] width 24 height 19
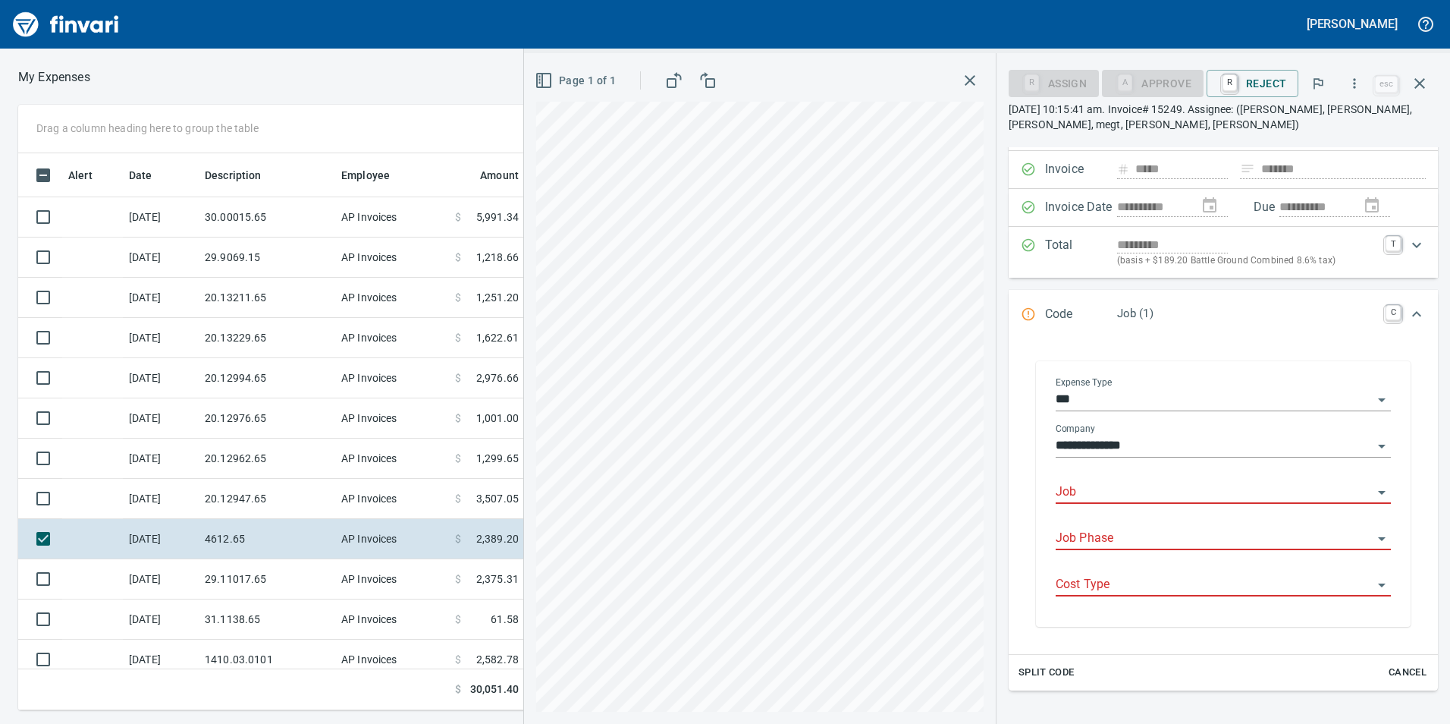
scroll to position [109, 0]
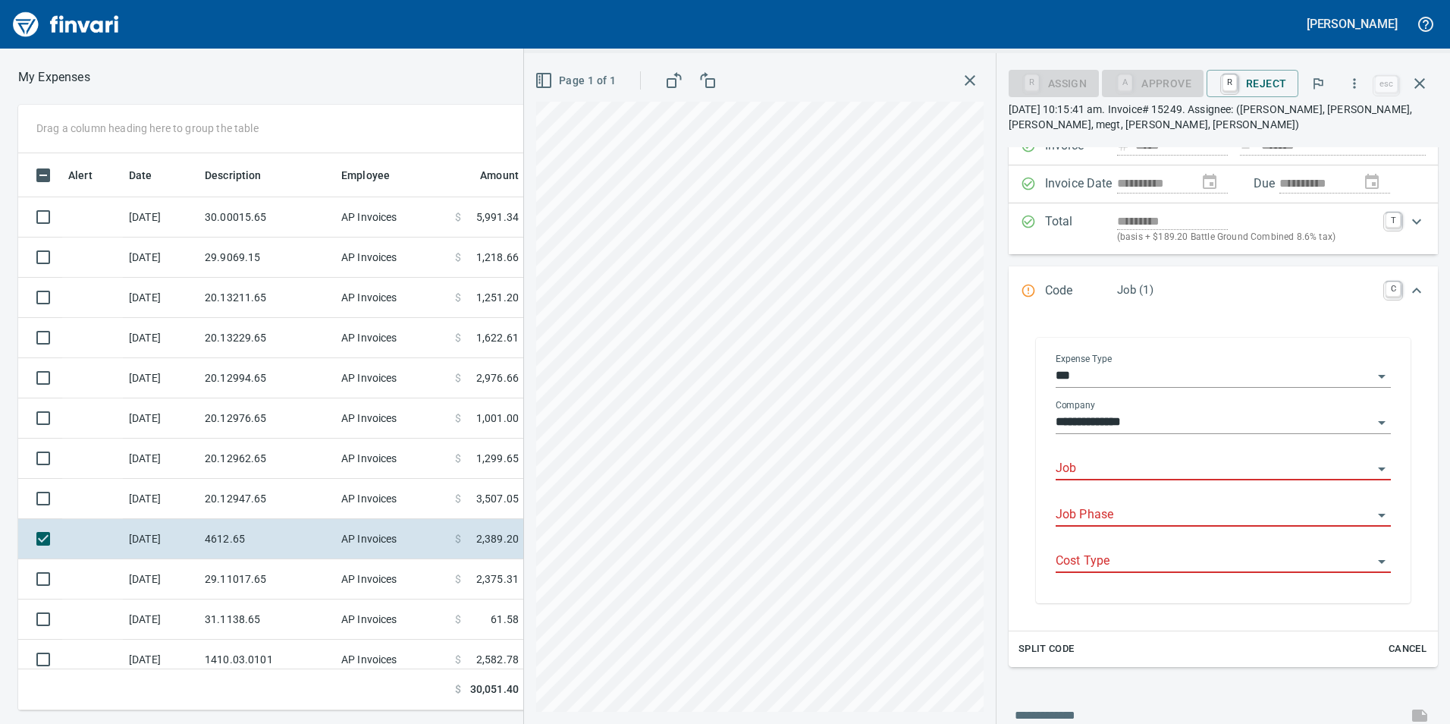
click at [1142, 463] on input "Job" at bounding box center [1214, 468] width 317 height 21
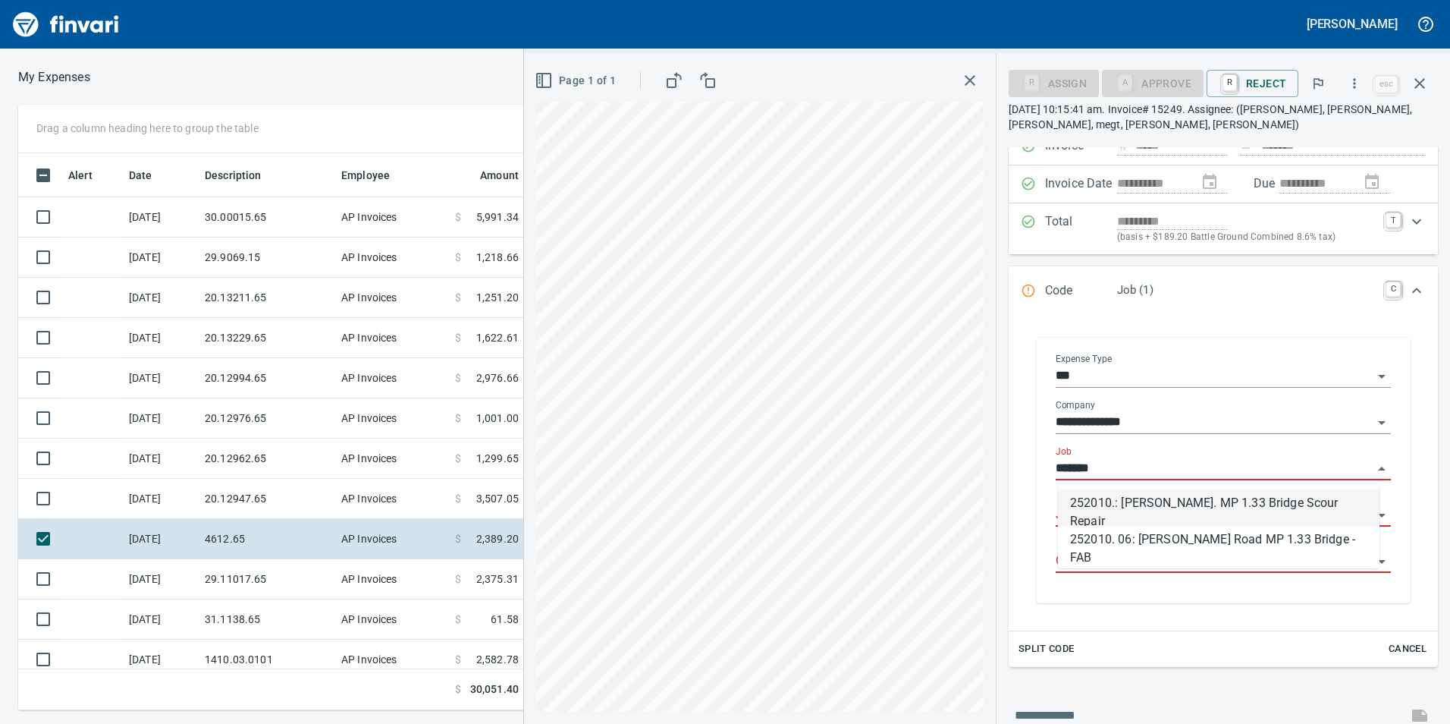
scroll to position [545, 1012]
click at [1145, 507] on li "252010.: Sargent Rd. MP 1.33 Bridge Scour Repair" at bounding box center [1219, 507] width 322 height 36
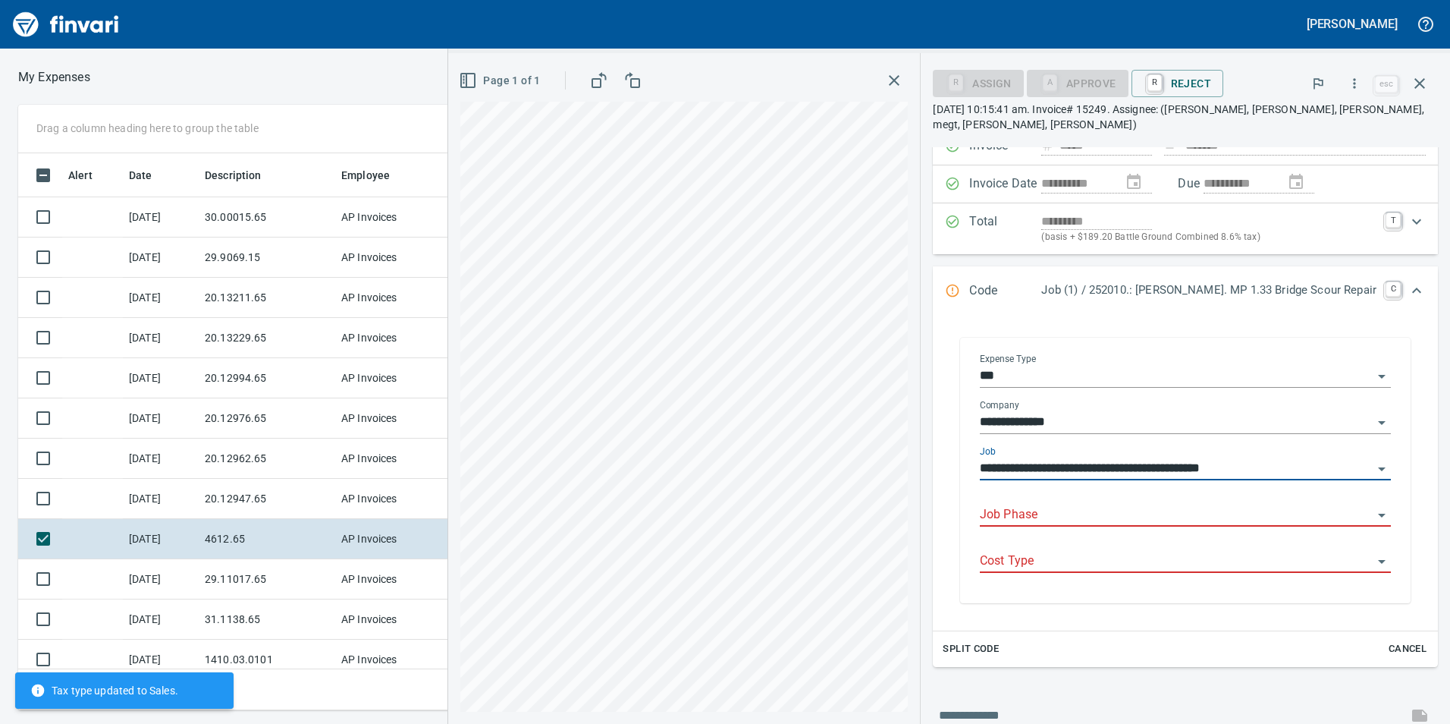
type input "**********"
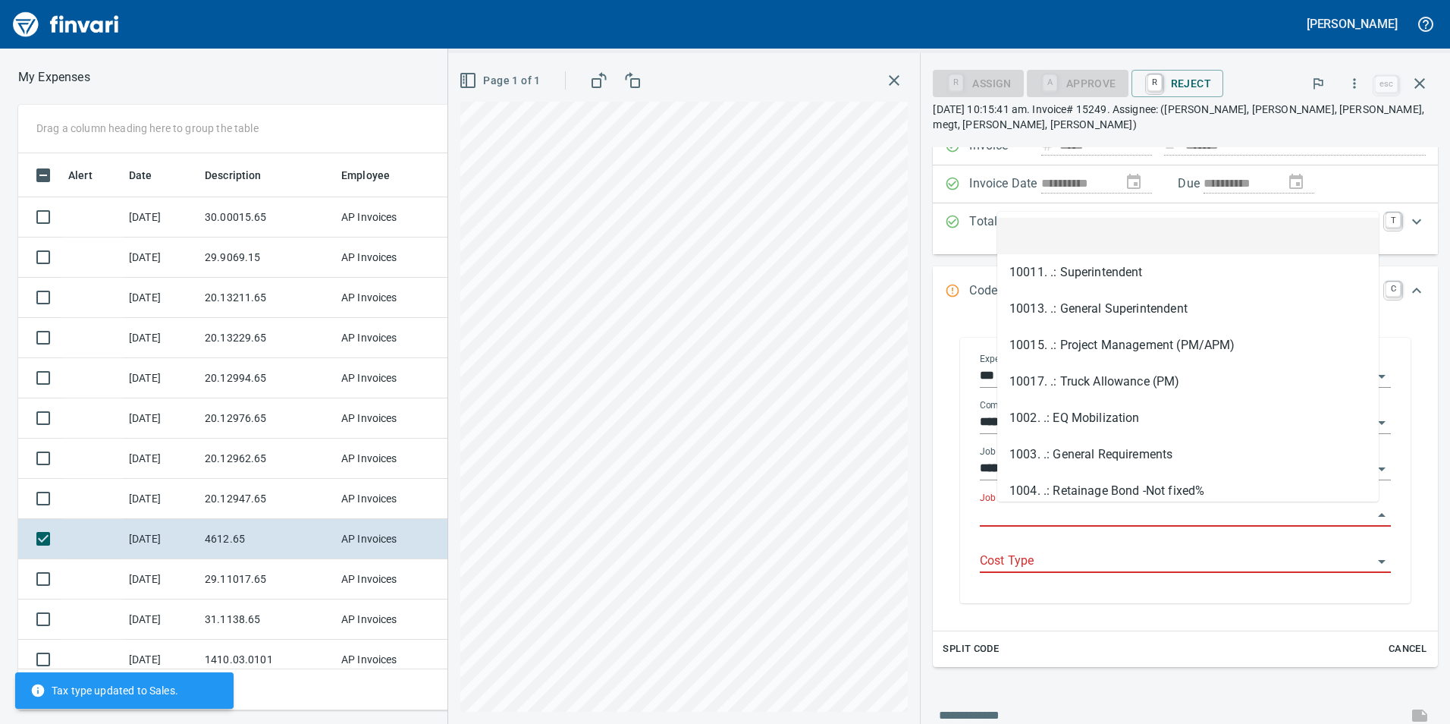
click at [1128, 520] on input "Job Phase" at bounding box center [1176, 514] width 393 height 21
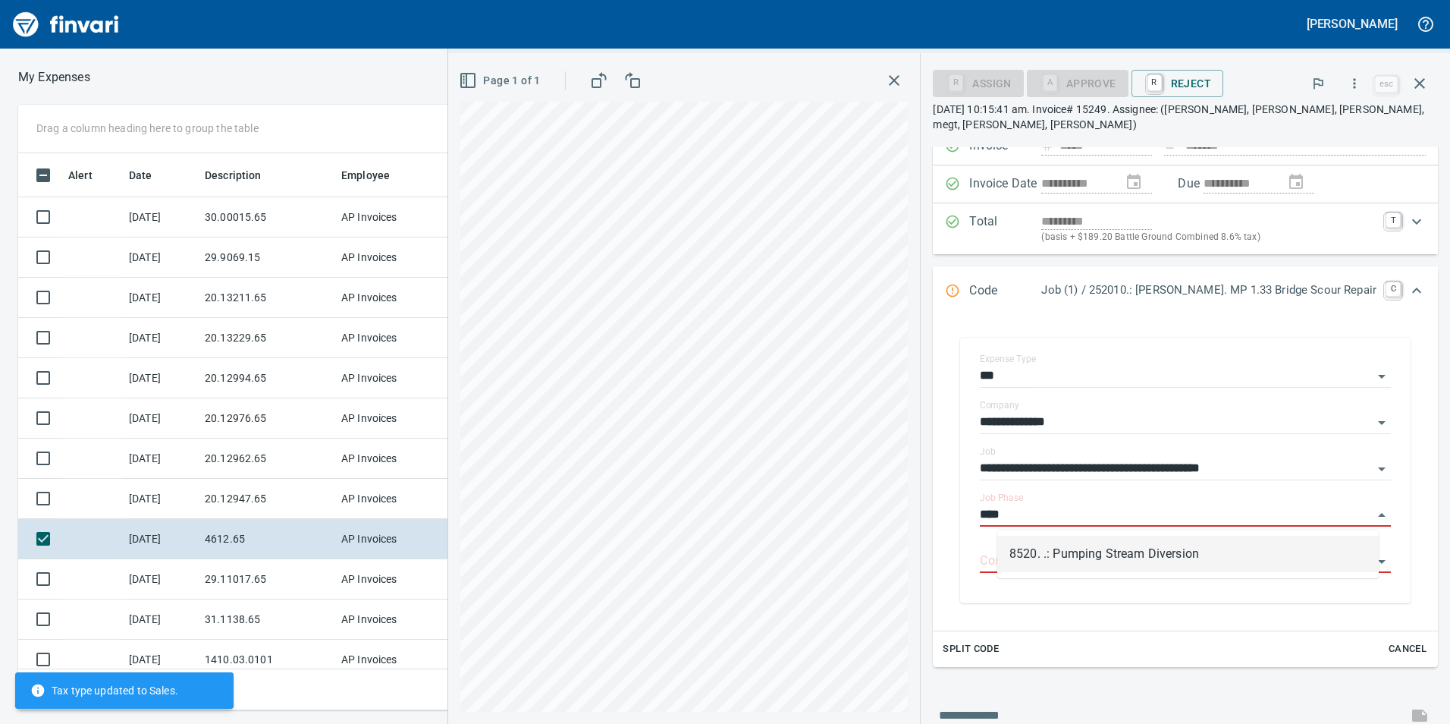
click at [1082, 567] on li "8520. .: Pumping Stream Diversion" at bounding box center [1188, 554] width 382 height 36
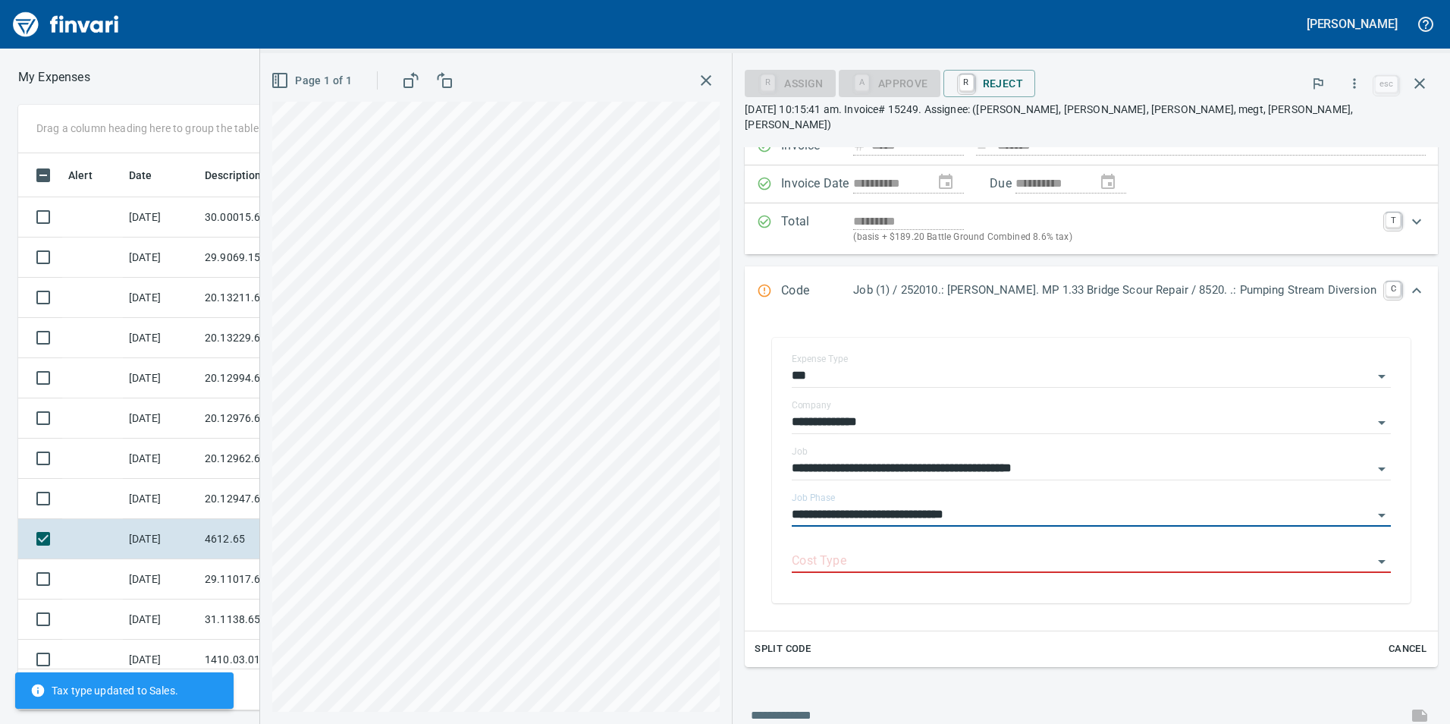
type input "**********"
click at [1082, 567] on div "Cost Type" at bounding box center [1091, 562] width 599 height 46
drag, startPoint x: 1082, startPoint y: 567, endPoint x: 1061, endPoint y: 541, distance: 32.9
click at [1067, 551] on input "Cost Type" at bounding box center [1082, 561] width 581 height 21
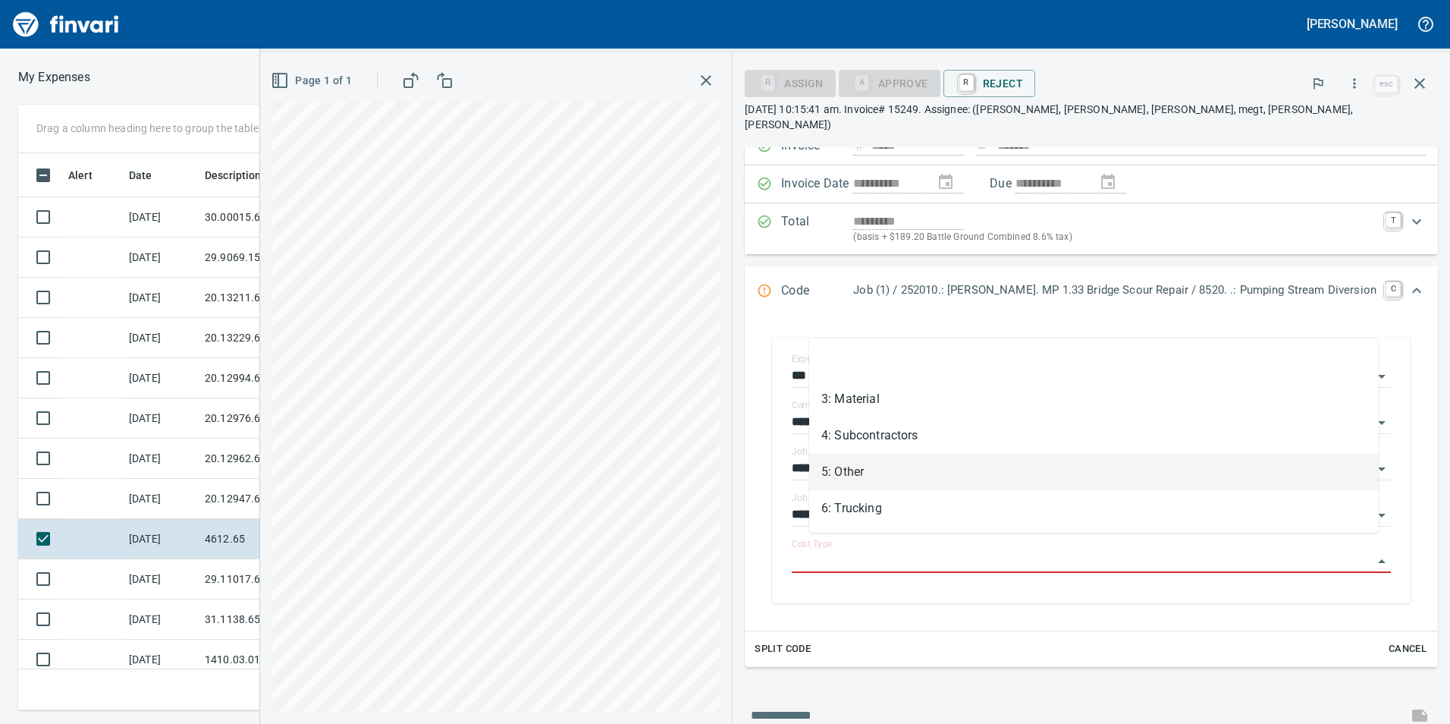
drag, startPoint x: 963, startPoint y: 478, endPoint x: 965, endPoint y: 617, distance: 138.8
click at [963, 477] on li "5: Other" at bounding box center [1094, 472] width 570 height 36
type input "********"
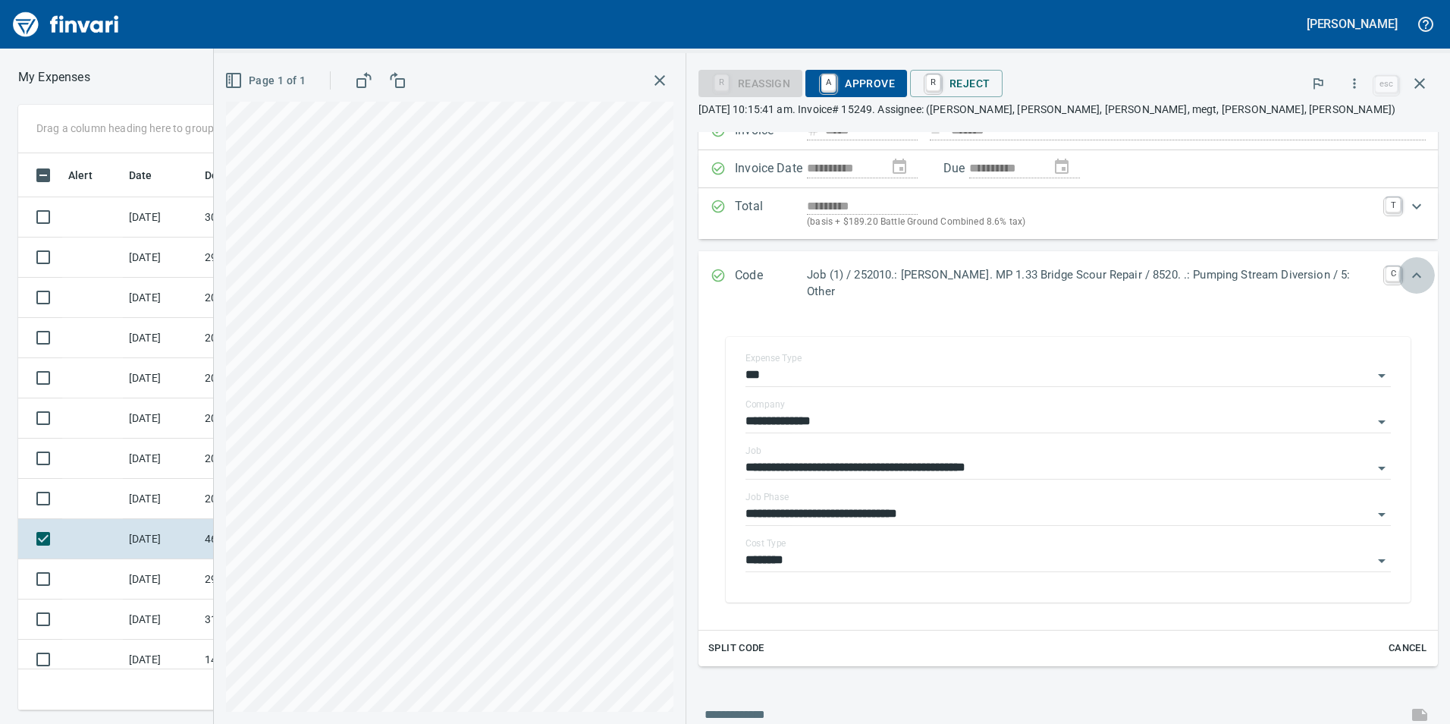
click at [1412, 275] on icon "Expand" at bounding box center [1416, 274] width 9 height 5
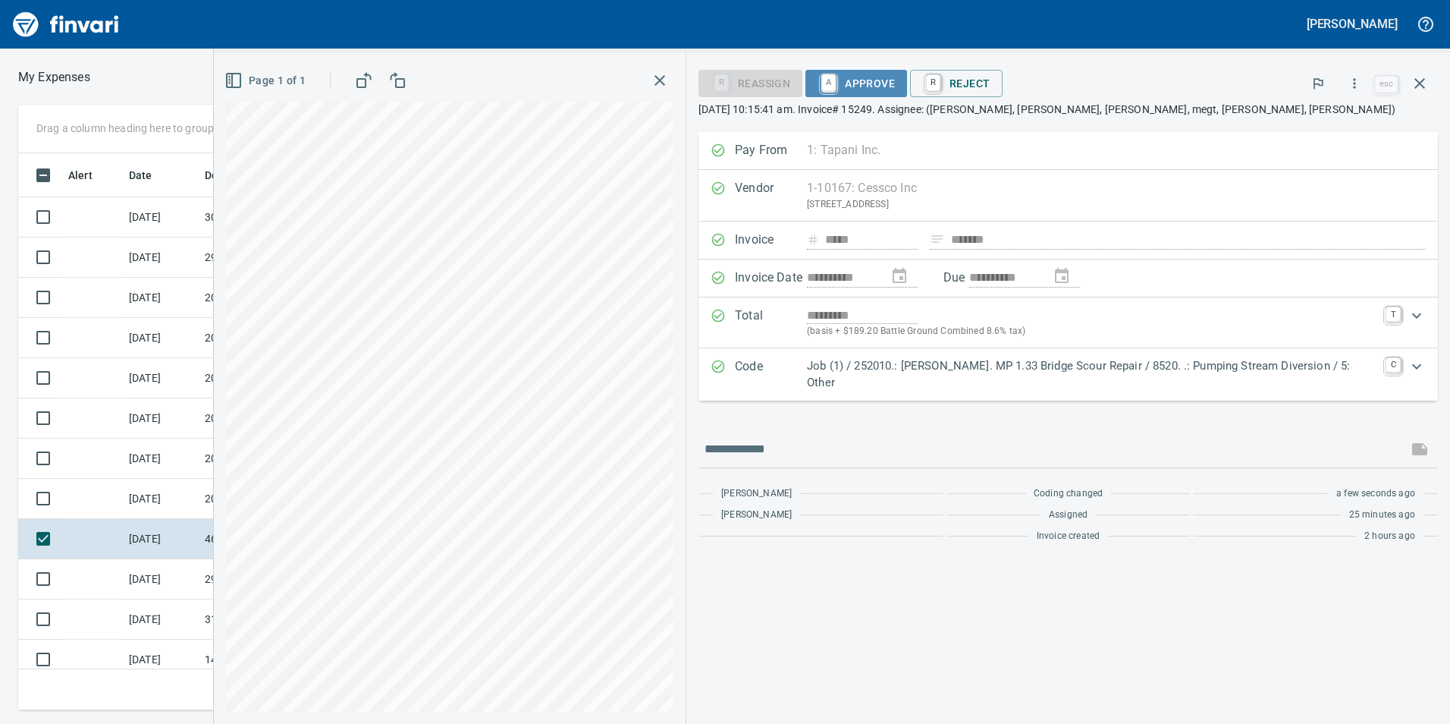
click at [895, 80] on span "A Approve" at bounding box center [856, 84] width 77 height 26
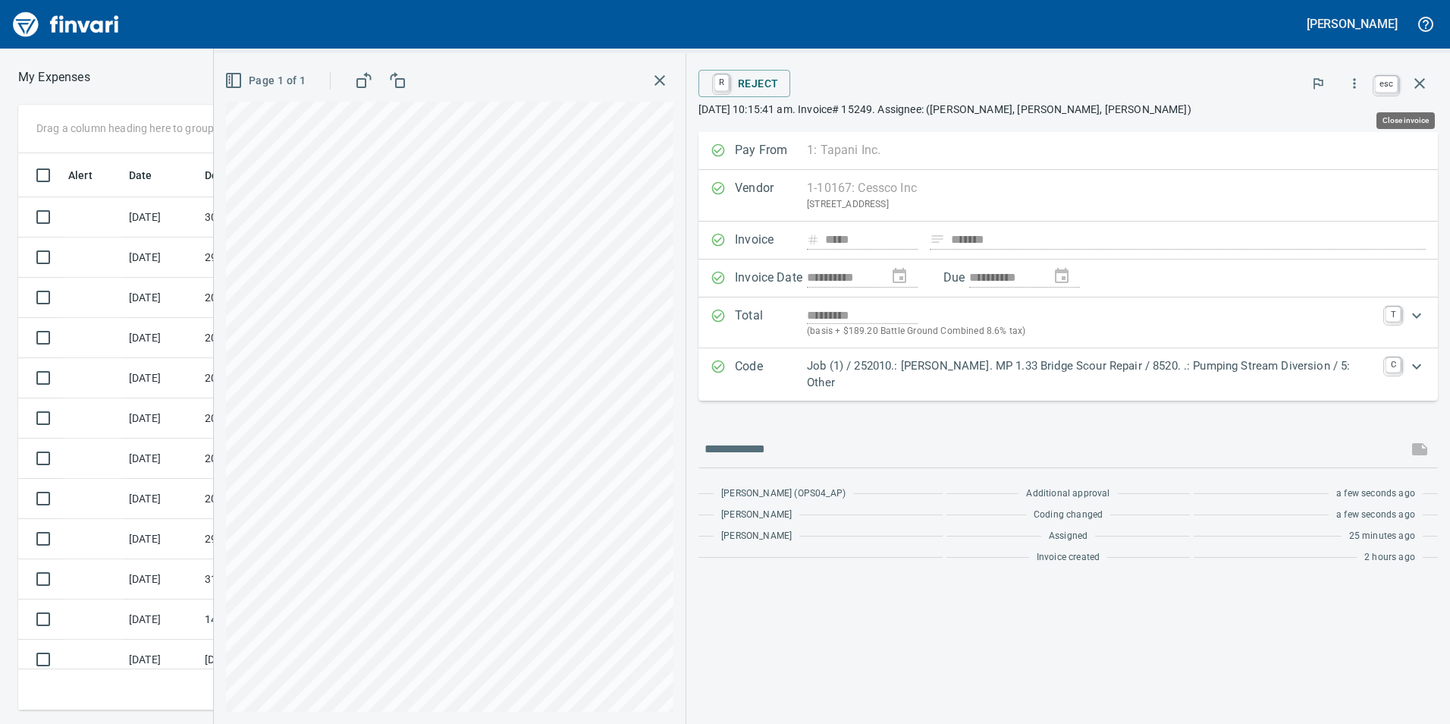
click at [1422, 82] on icon "button" at bounding box center [1420, 83] width 11 height 11
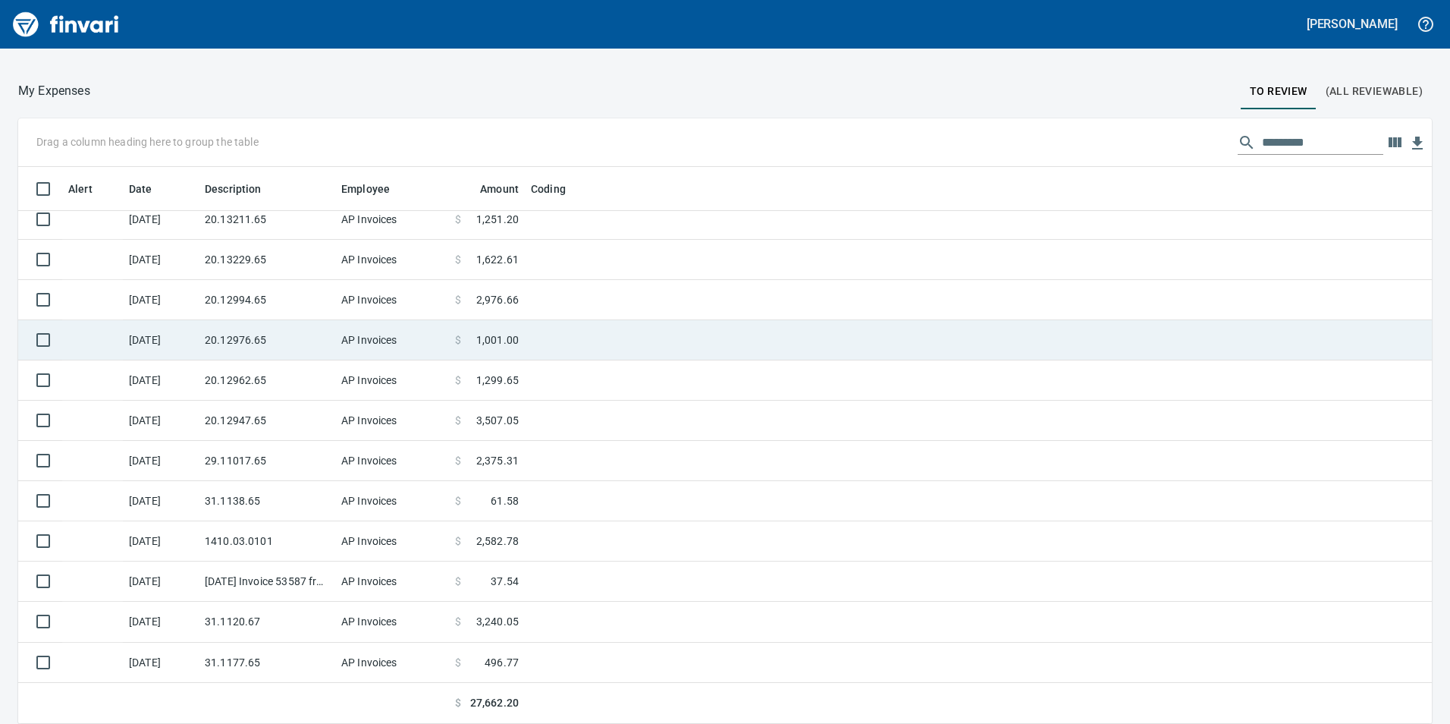
scroll to position [545, 1380]
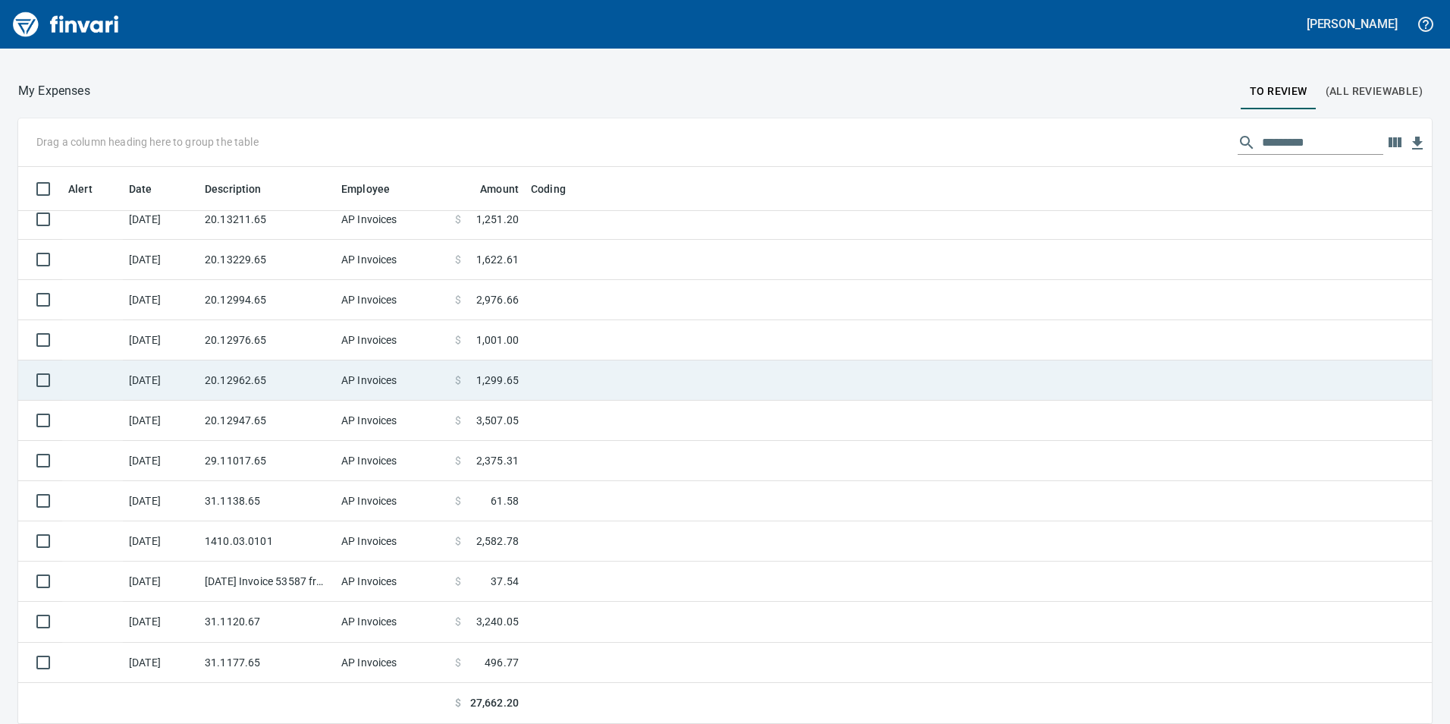
click at [234, 379] on td "20.12962.65" at bounding box center [267, 380] width 137 height 40
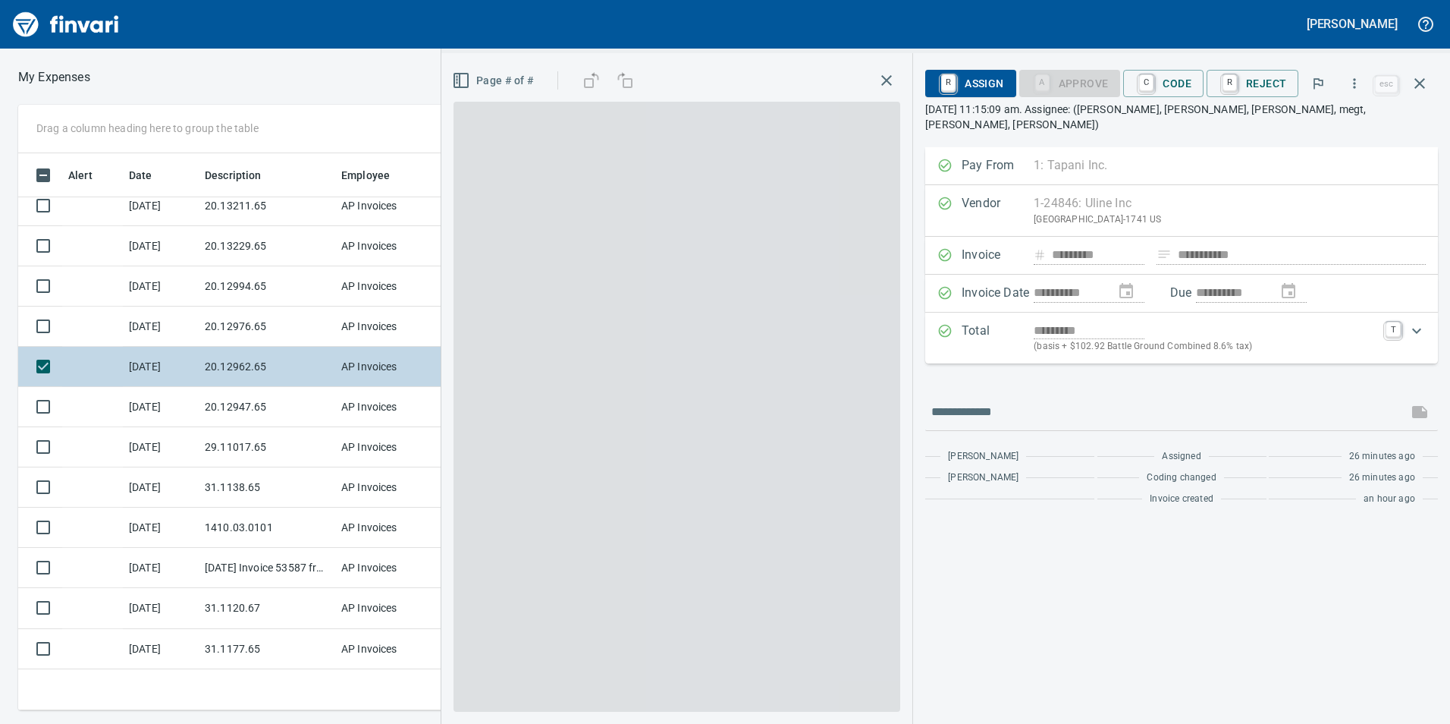
scroll to position [545, 1012]
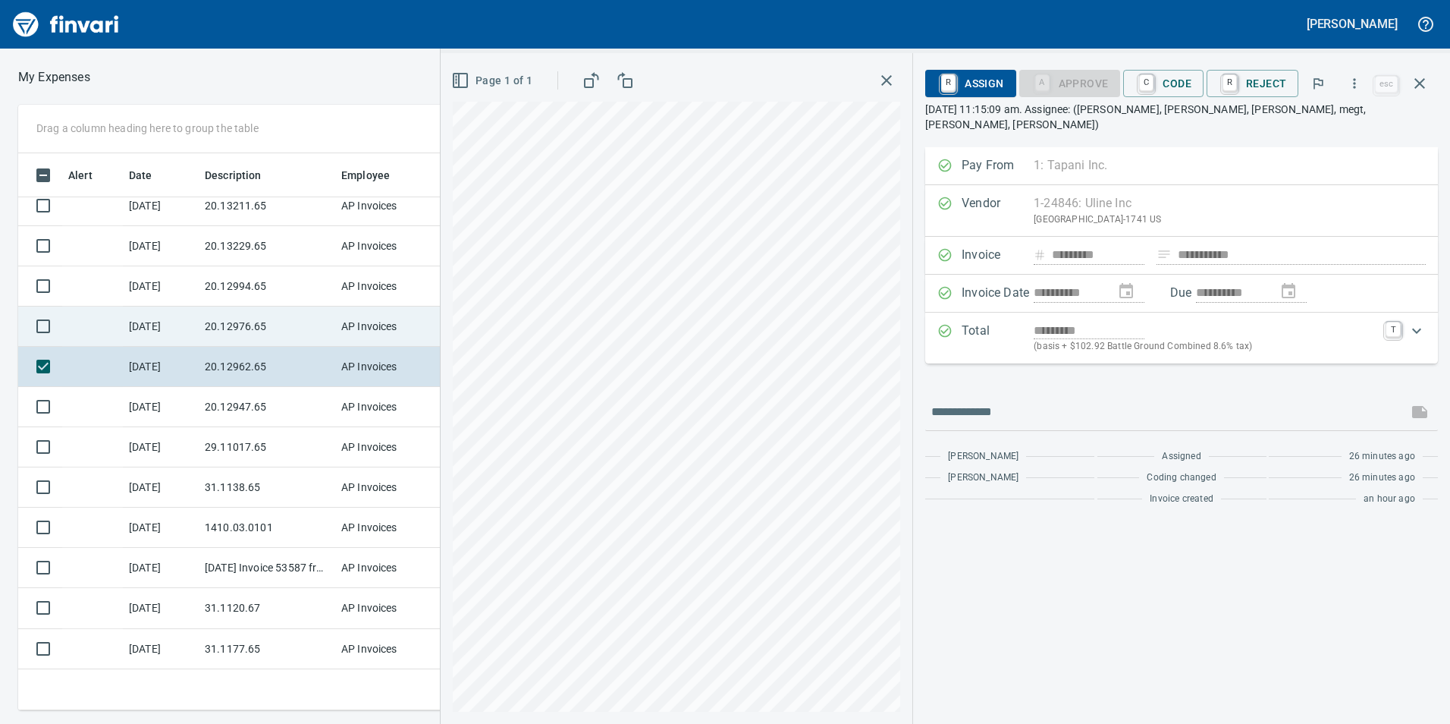
click at [263, 318] on td "20.12976.65" at bounding box center [267, 326] width 137 height 40
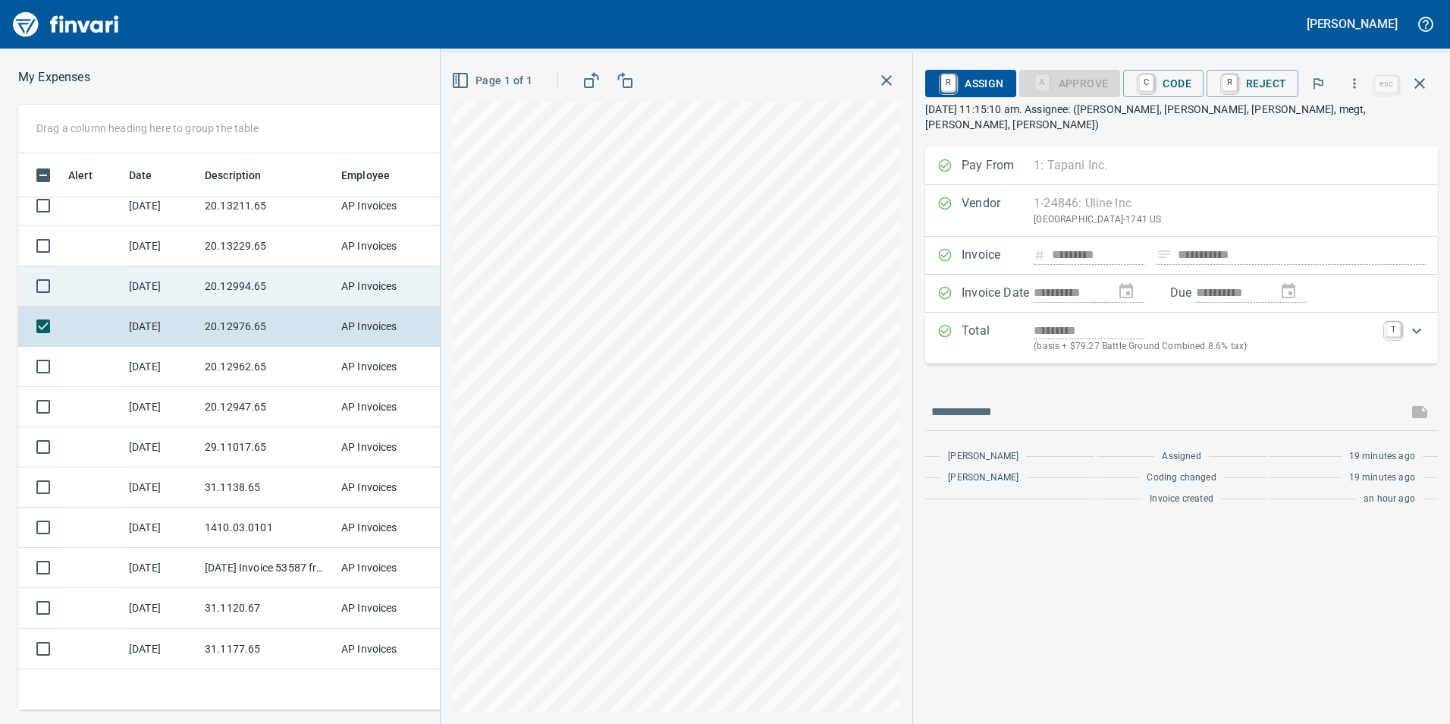
click at [272, 287] on td "20.12994.65" at bounding box center [267, 286] width 137 height 40
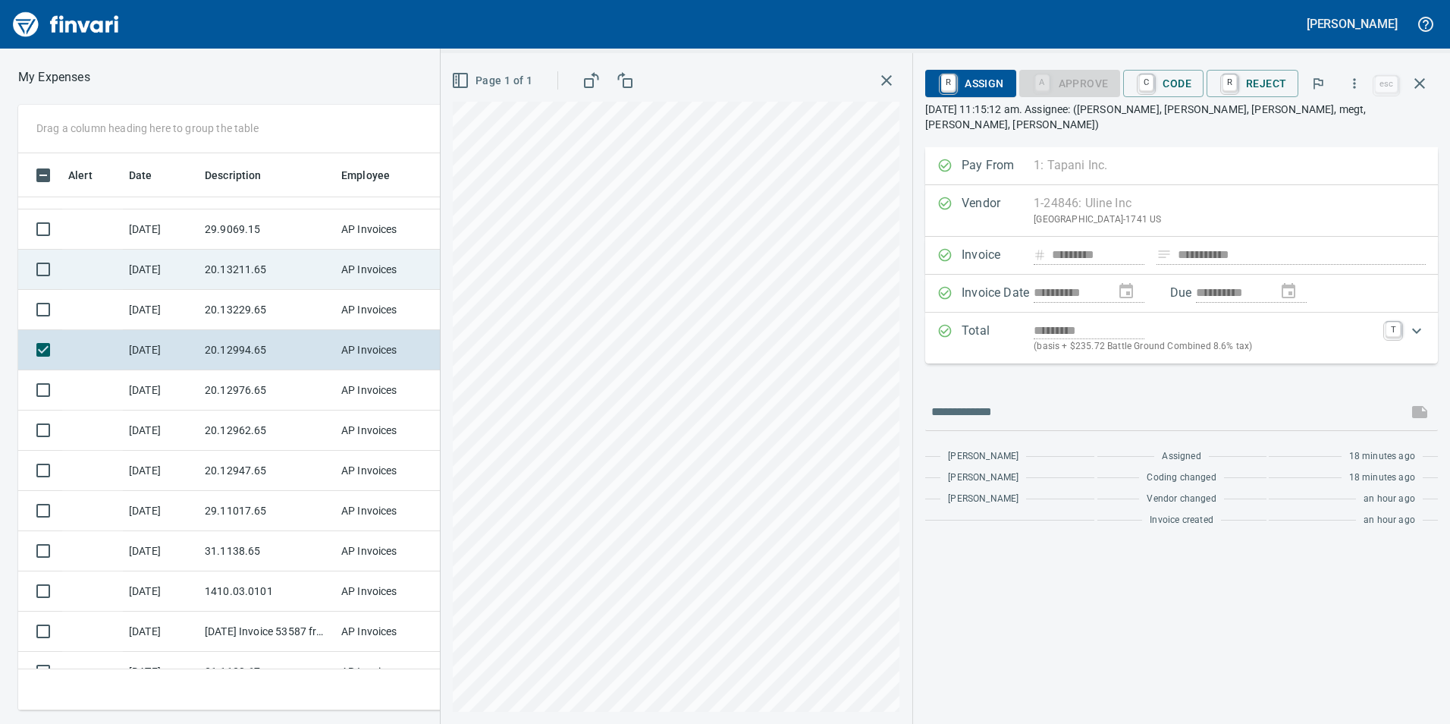
scroll to position [16, 0]
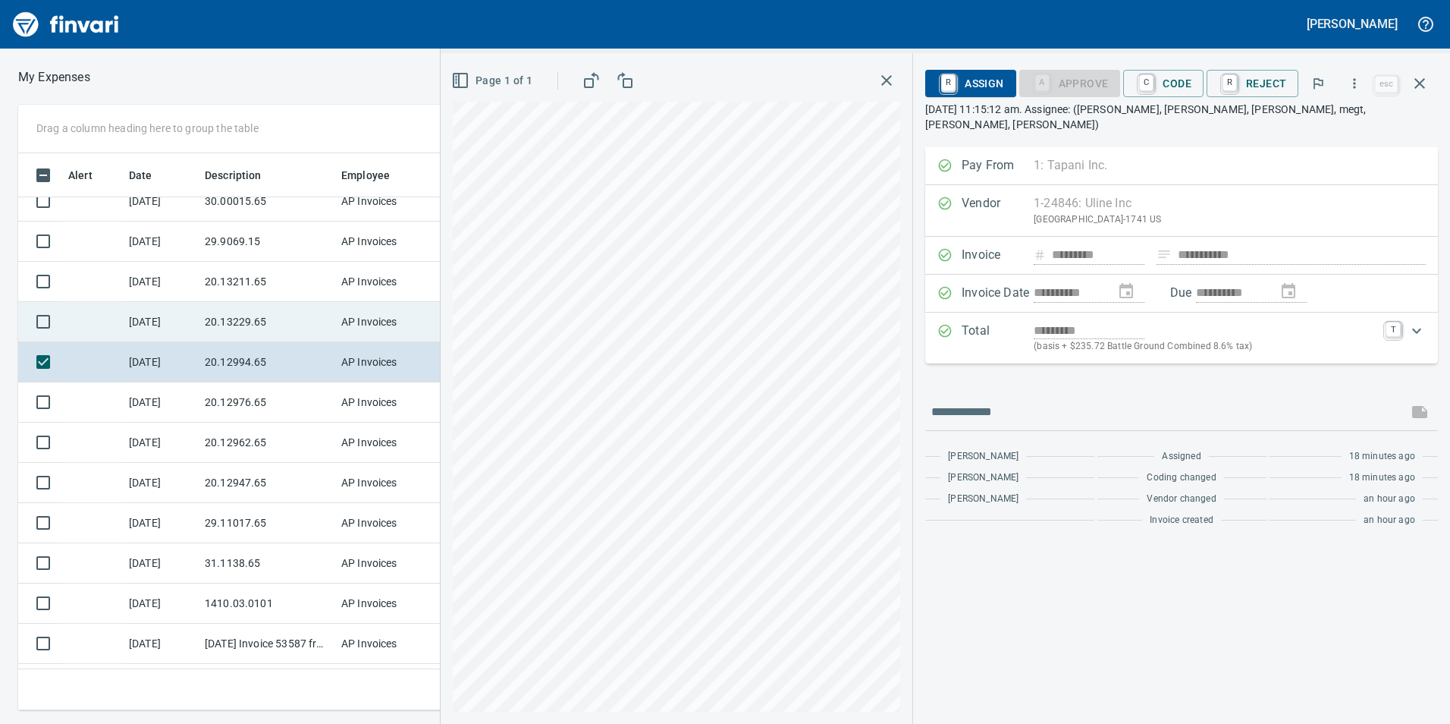
click at [260, 306] on td "20.13229.65" at bounding box center [267, 322] width 137 height 40
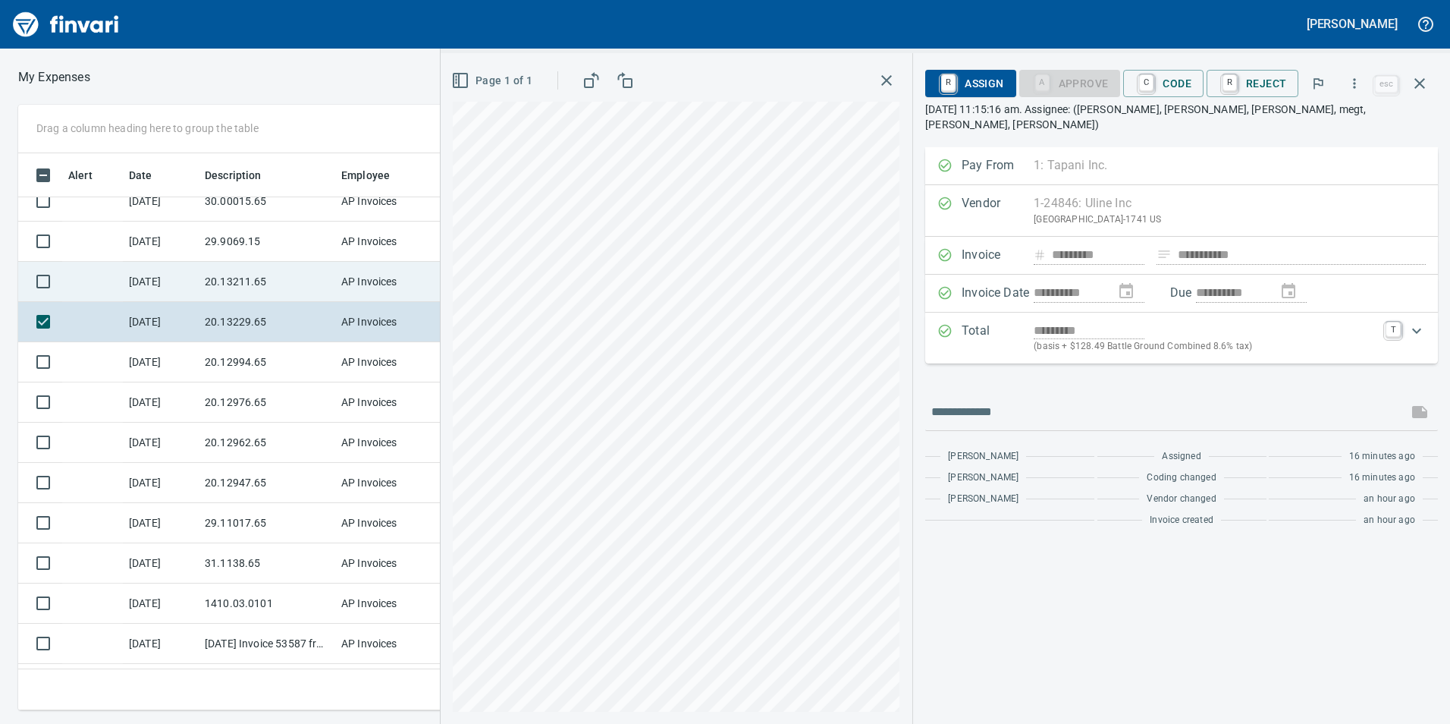
click at [257, 281] on td "20.13211.65" at bounding box center [267, 282] width 137 height 40
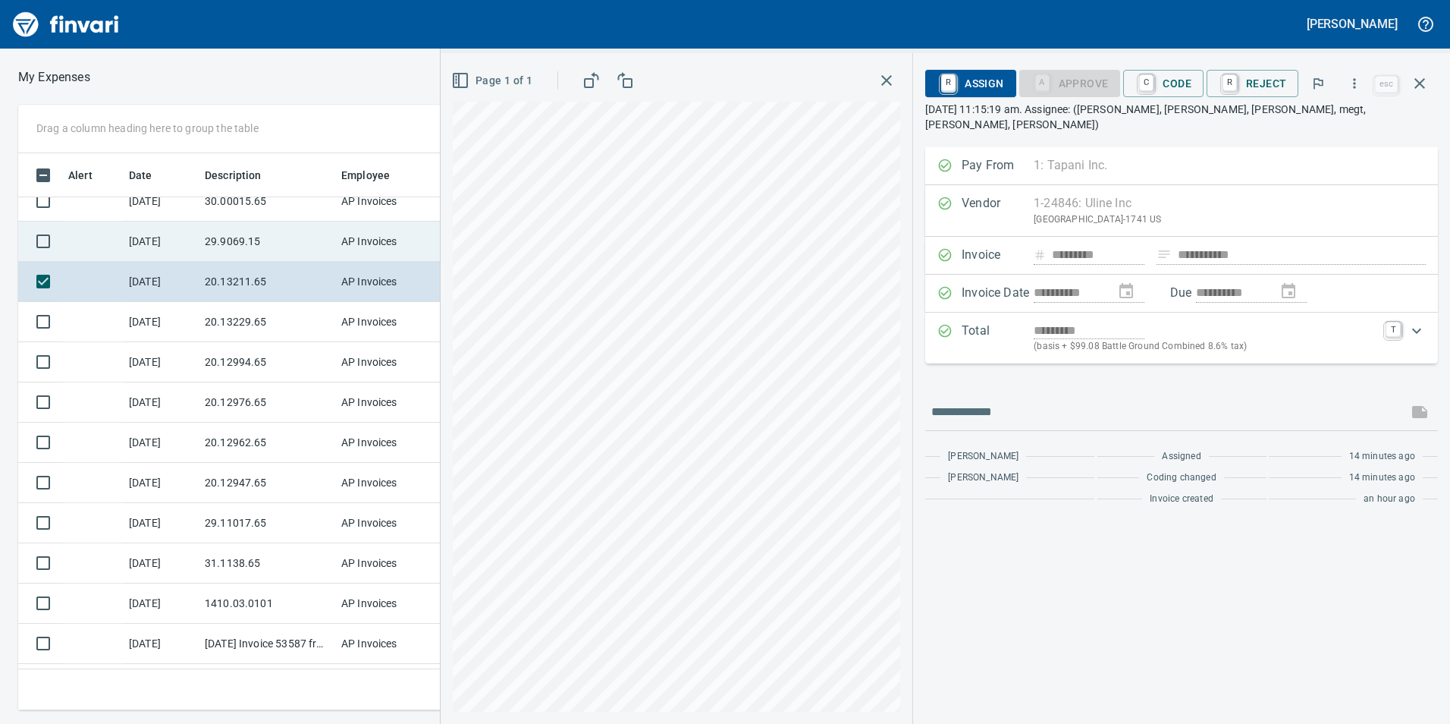
click at [259, 233] on td "29.9069.15" at bounding box center [267, 241] width 137 height 40
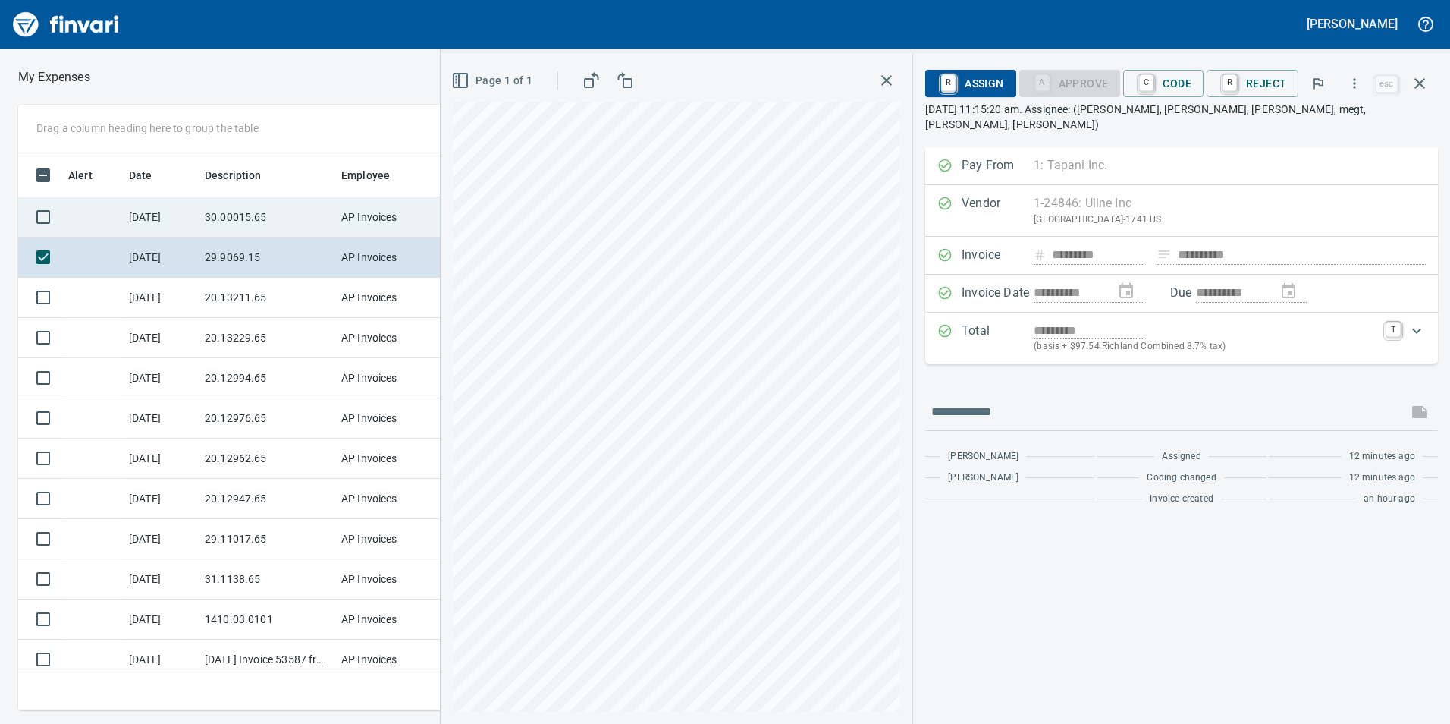
drag, startPoint x: 259, startPoint y: 233, endPoint x: 258, endPoint y: 222, distance: 10.7
click at [259, 225] on td "30.00015.65" at bounding box center [267, 217] width 137 height 40
